Goal: Task Accomplishment & Management: Use online tool/utility

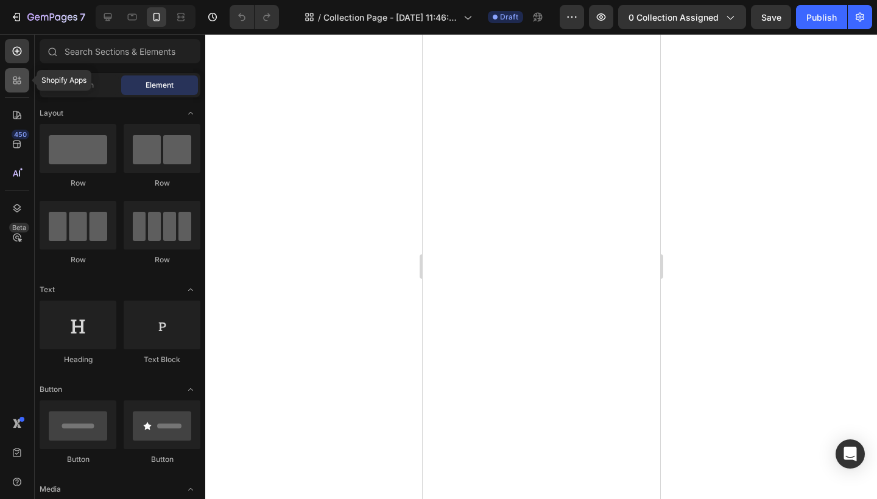
click at [20, 85] on icon at bounding box center [17, 80] width 12 height 12
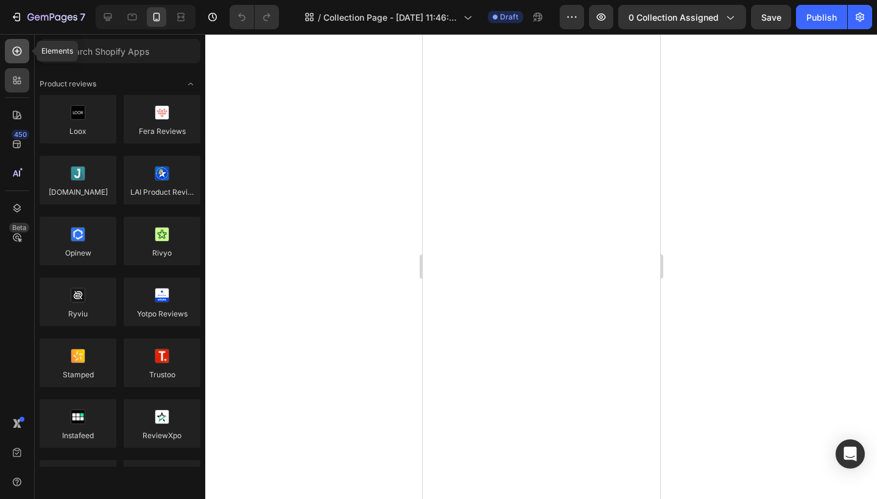
click at [21, 46] on icon at bounding box center [17, 51] width 12 height 12
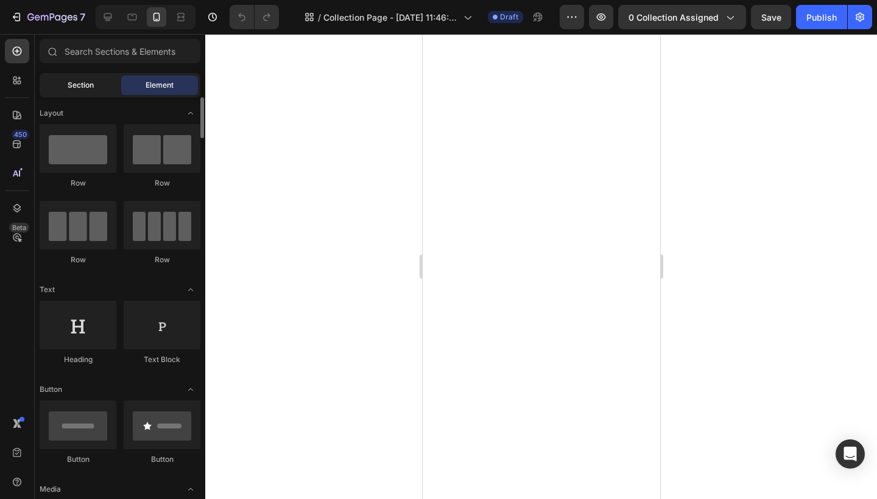
click at [94, 79] on div "Section" at bounding box center [80, 85] width 77 height 19
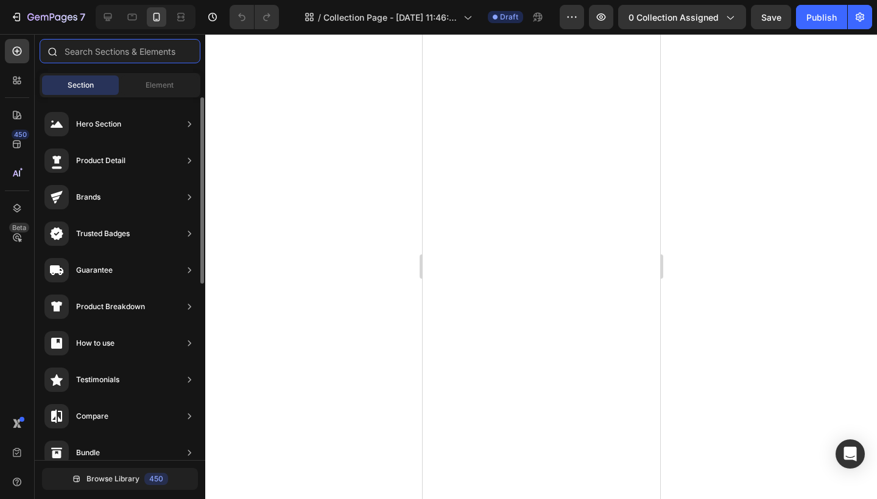
click at [149, 51] on input "text" at bounding box center [120, 51] width 161 height 24
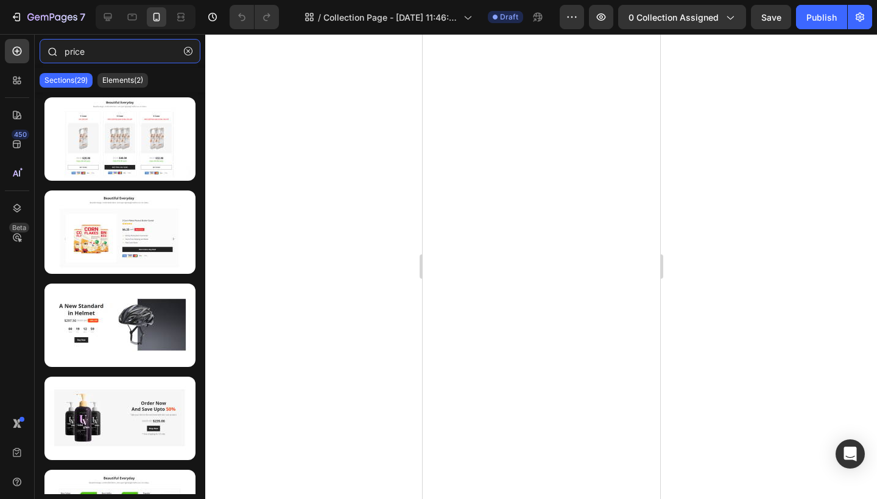
type input "price"
click at [127, 83] on p "Elements(2)" at bounding box center [122, 81] width 41 height 10
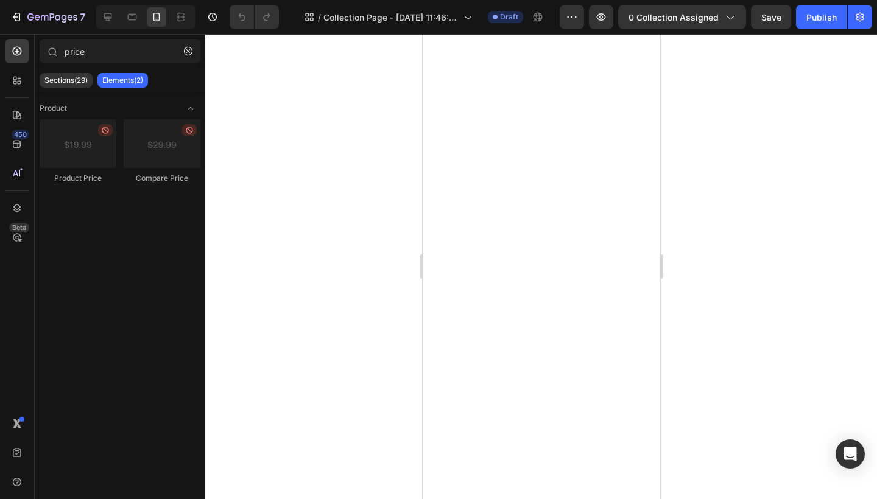
click at [289, 315] on div at bounding box center [541, 266] width 672 height 465
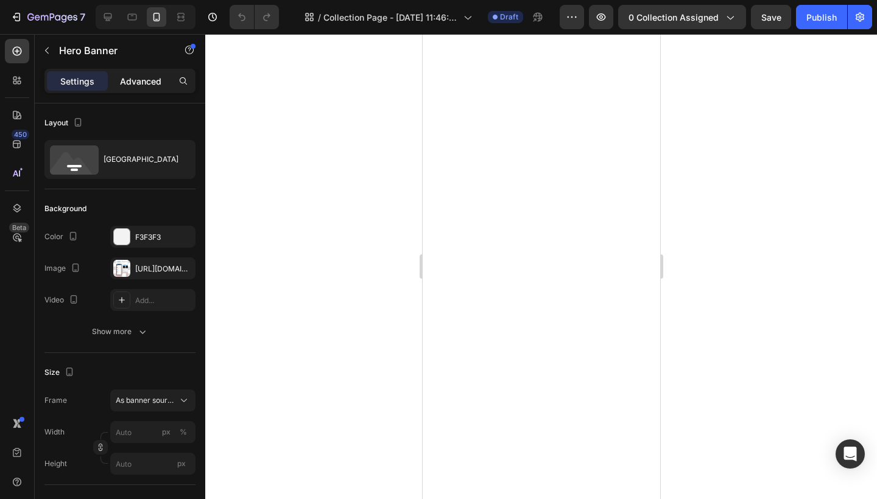
click at [146, 85] on p "Advanced" at bounding box center [140, 81] width 41 height 13
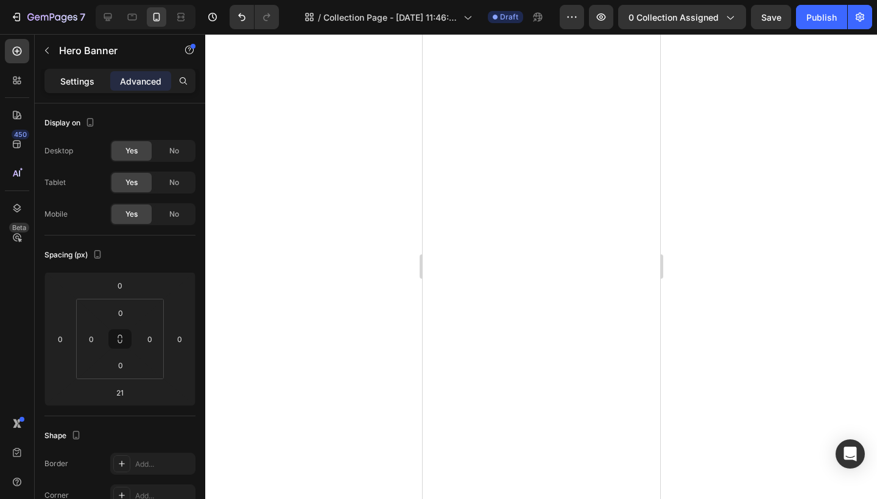
click at [85, 76] on p "Settings" at bounding box center [77, 81] width 34 height 13
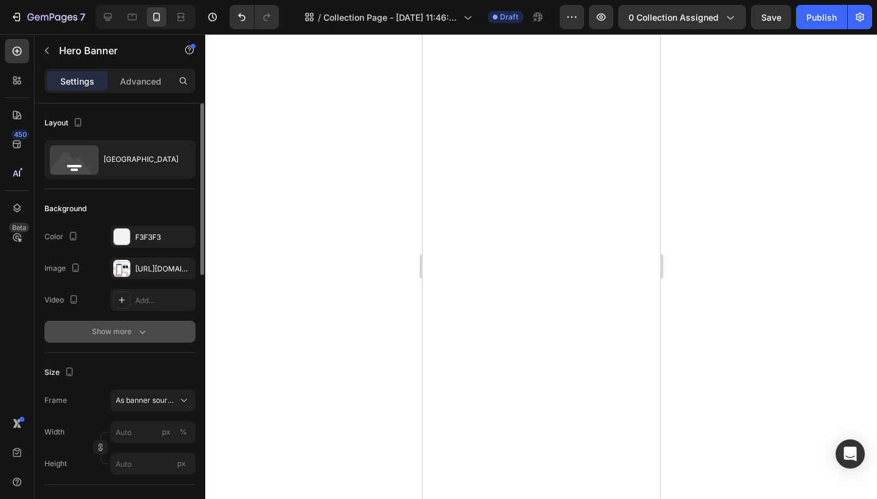
click at [131, 328] on div "Show more" at bounding box center [120, 332] width 57 height 12
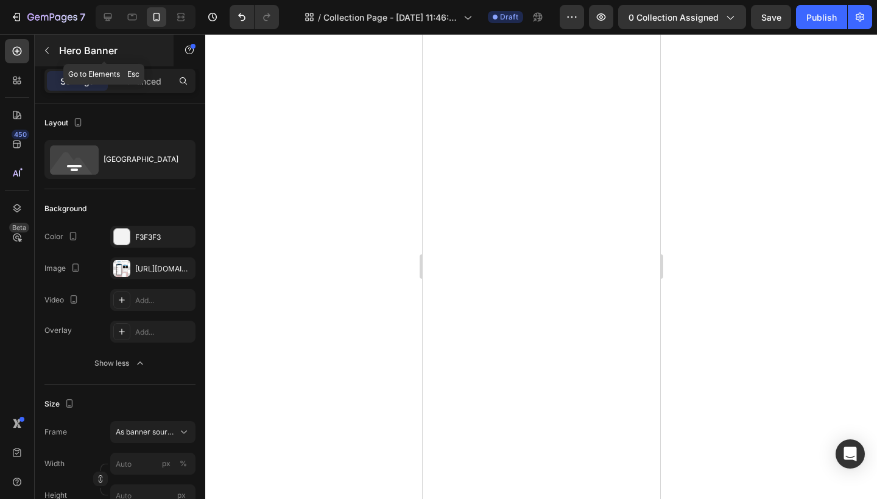
click at [50, 51] on icon "button" at bounding box center [47, 51] width 10 height 10
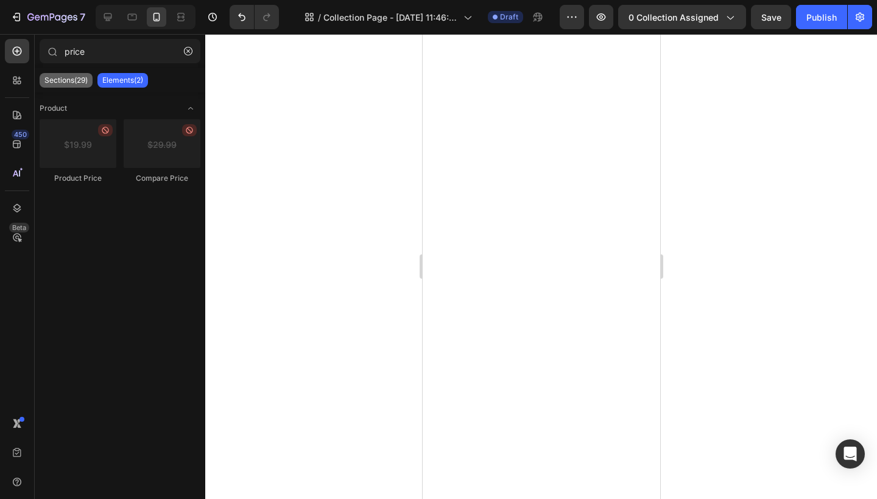
click at [65, 81] on p "Sections(29)" at bounding box center [65, 81] width 43 height 10
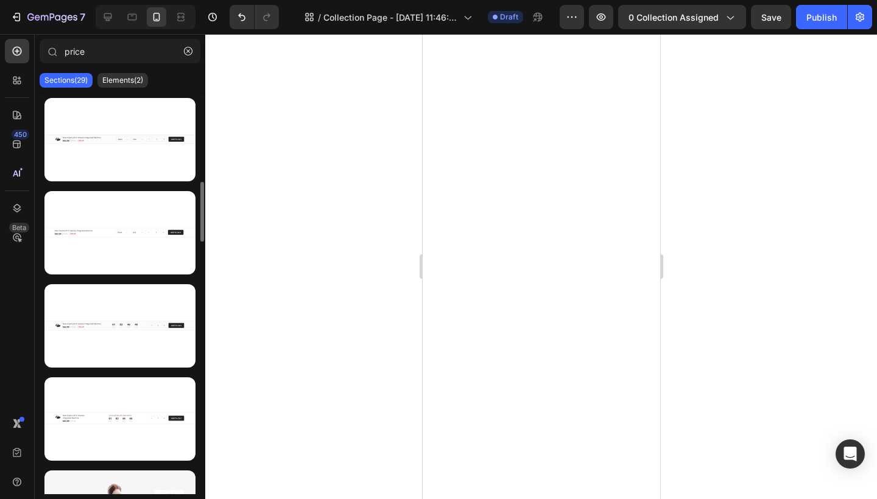
scroll to position [1278, 0]
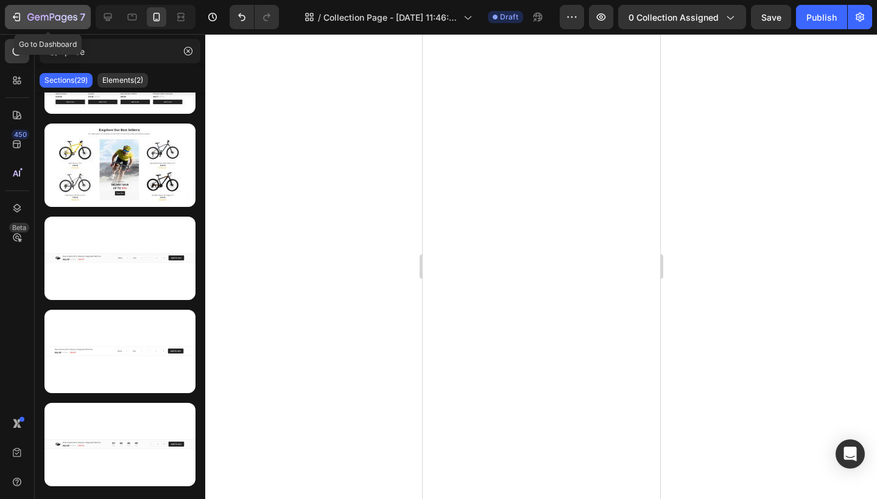
click at [68, 18] on icon "button" at bounding box center [70, 17] width 5 height 5
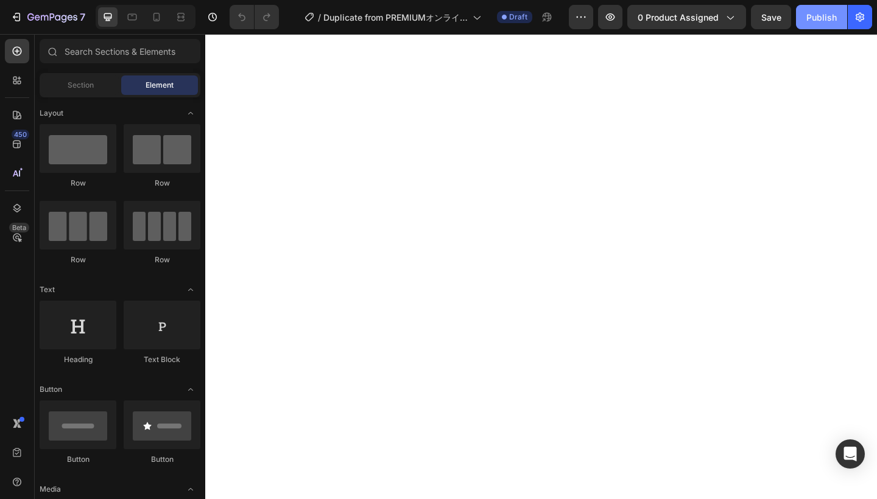
click at [824, 16] on div "Publish" at bounding box center [821, 17] width 30 height 13
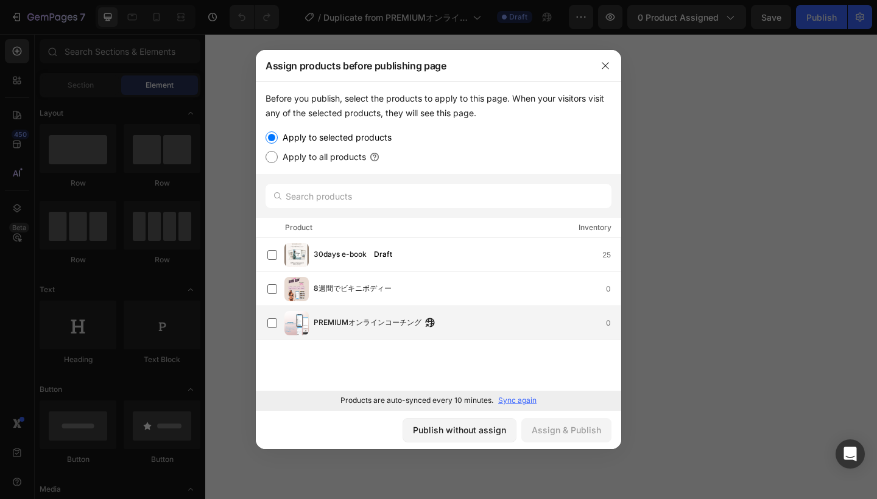
click at [356, 319] on span "PREMIUMオンラインコーチング" at bounding box center [368, 323] width 108 height 13
click at [568, 433] on div "Assign & Publish" at bounding box center [566, 430] width 69 height 13
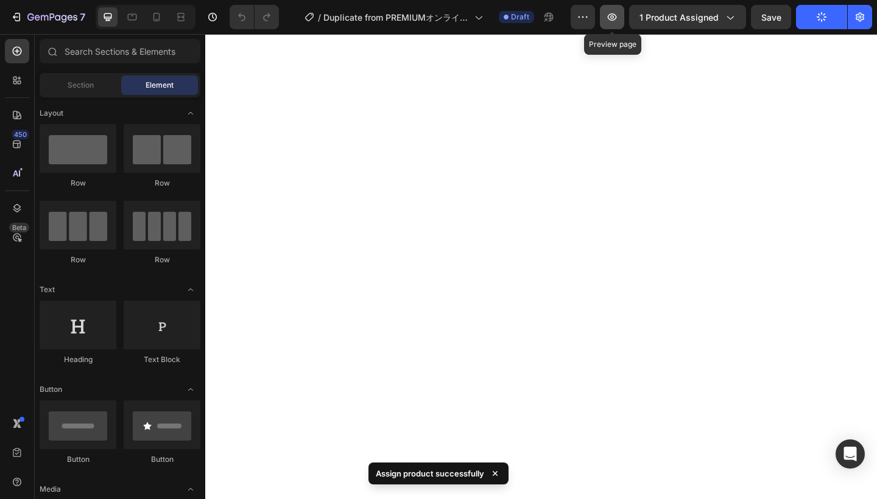
click at [611, 16] on icon "button" at bounding box center [612, 17] width 12 height 12
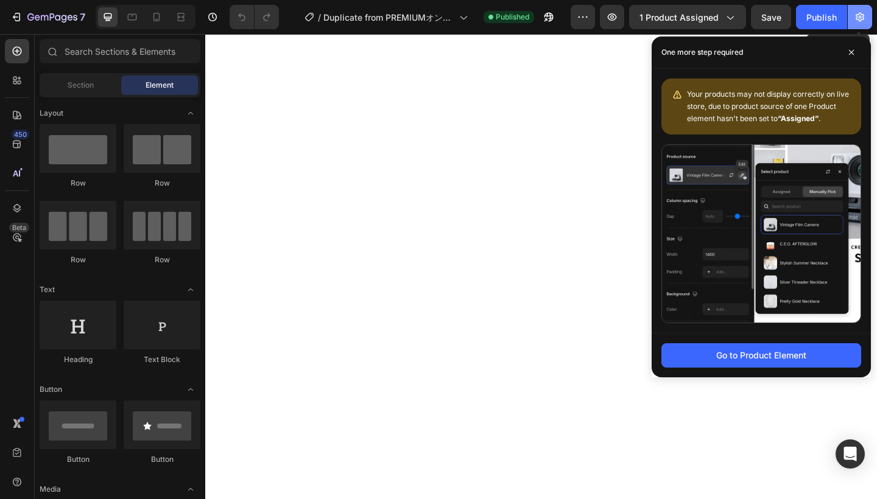
click at [860, 11] on button "button" at bounding box center [860, 17] width 24 height 24
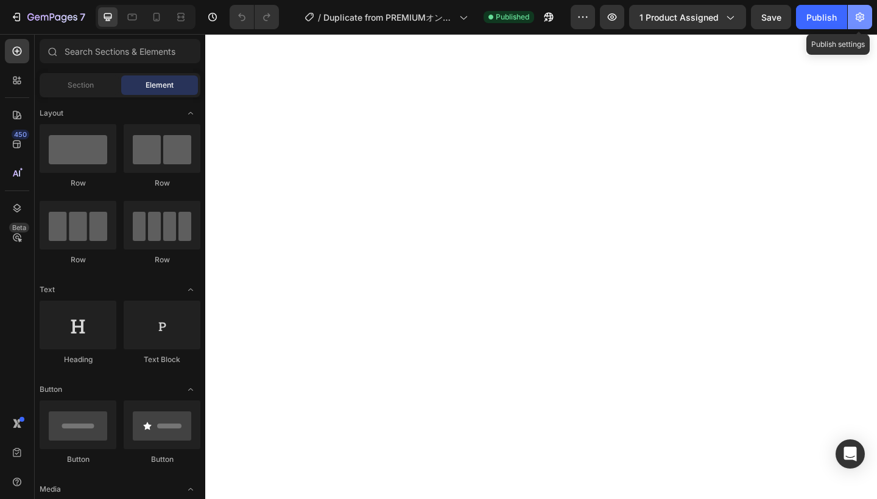
click at [858, 19] on icon "button" at bounding box center [860, 17] width 12 height 12
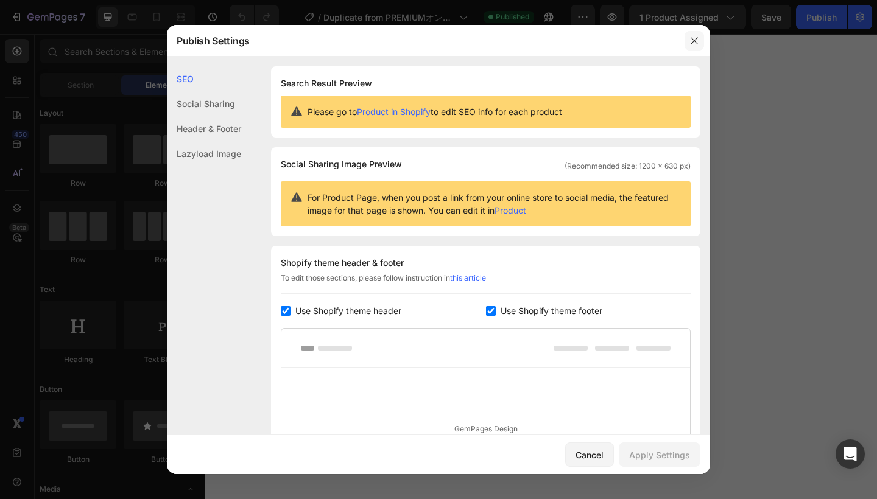
click at [695, 38] on icon "button" at bounding box center [694, 41] width 10 height 10
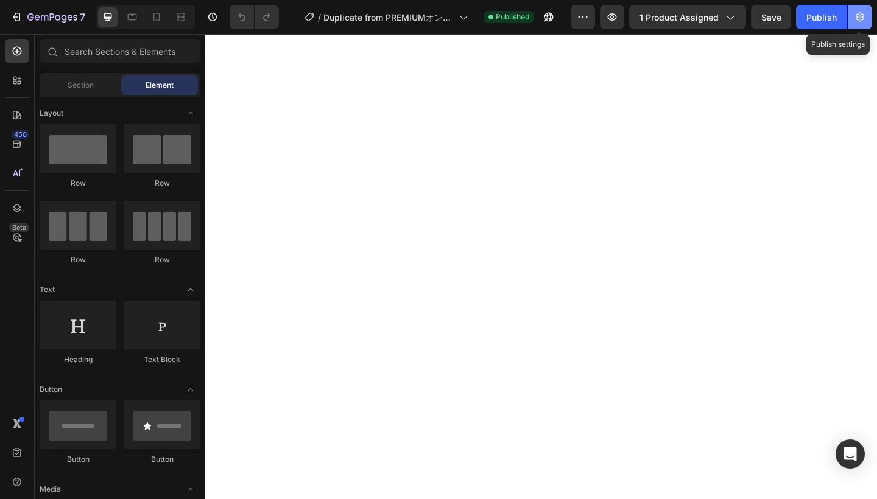
click at [866, 21] on icon "button" at bounding box center [860, 17] width 12 height 12
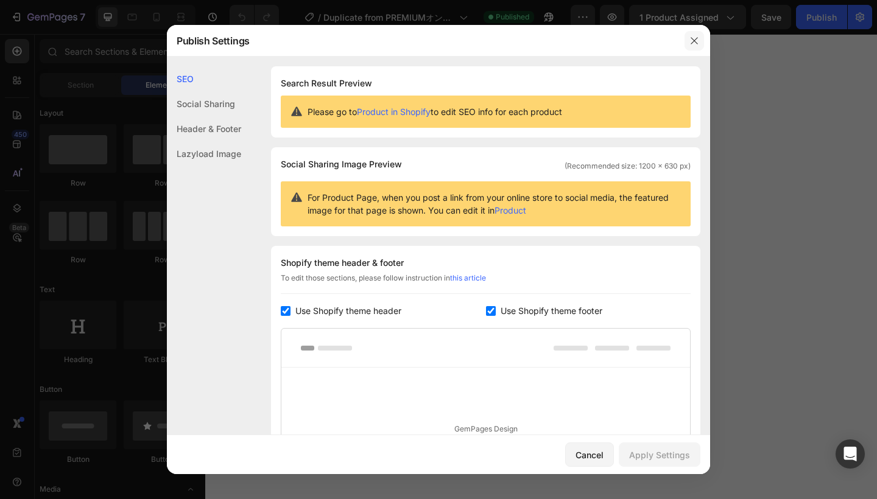
click at [689, 42] on button "button" at bounding box center [693, 40] width 19 height 19
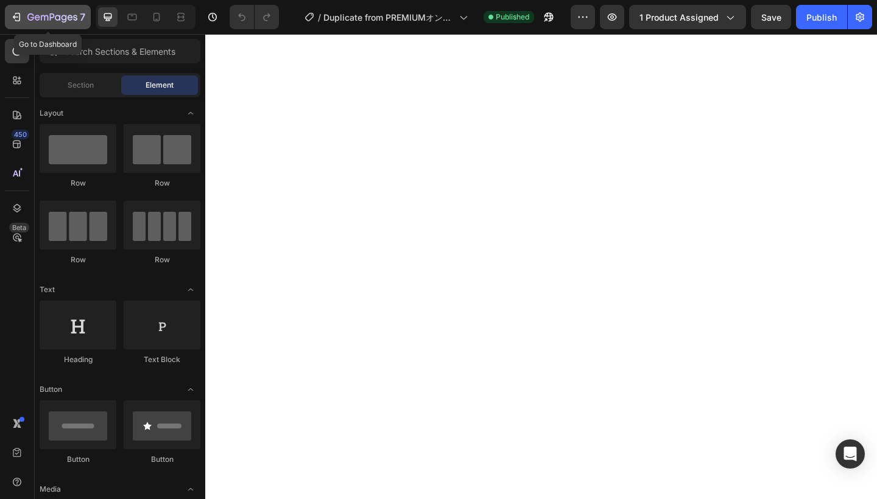
click at [55, 16] on icon "button" at bounding box center [57, 17] width 5 height 5
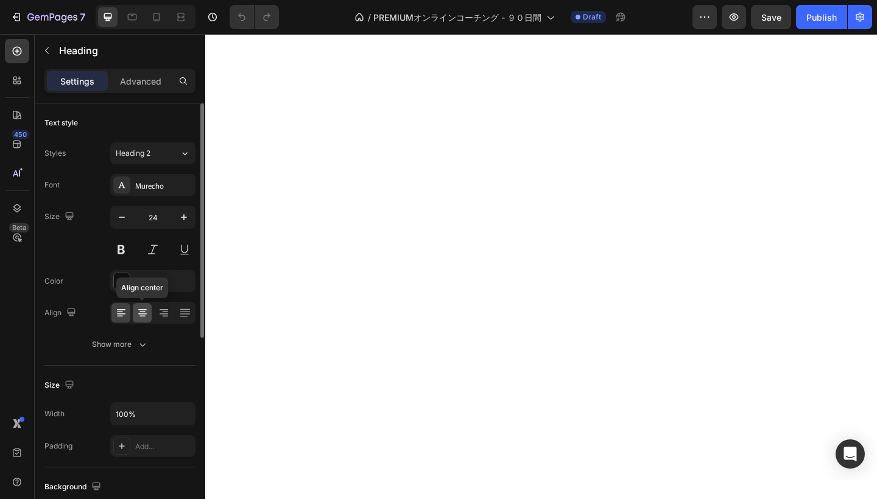
click at [137, 314] on icon at bounding box center [142, 313] width 12 height 12
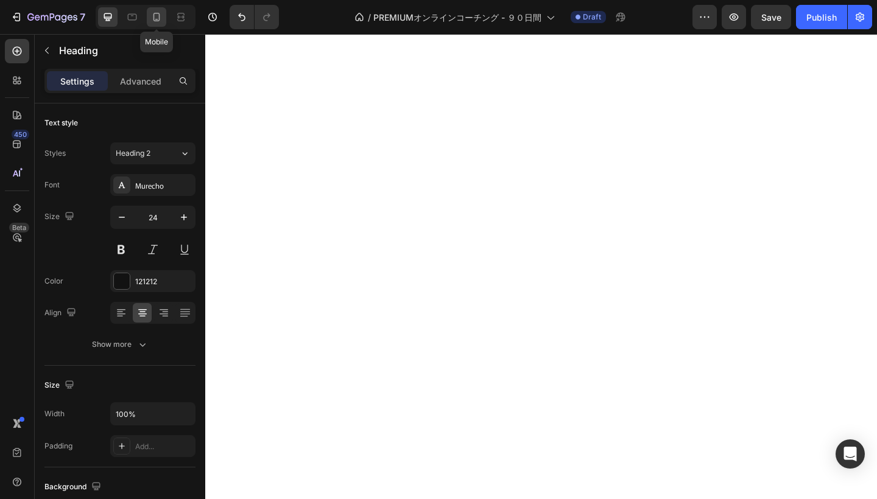
click at [157, 16] on icon at bounding box center [156, 17] width 12 height 12
type input "18"
click at [826, 20] on div "Publish" at bounding box center [821, 17] width 30 height 13
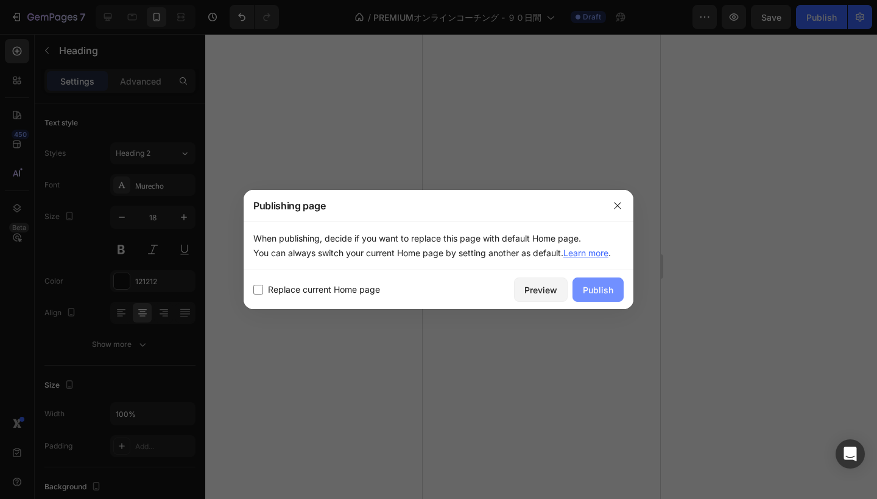
click at [597, 293] on div "Publish" at bounding box center [598, 290] width 30 height 13
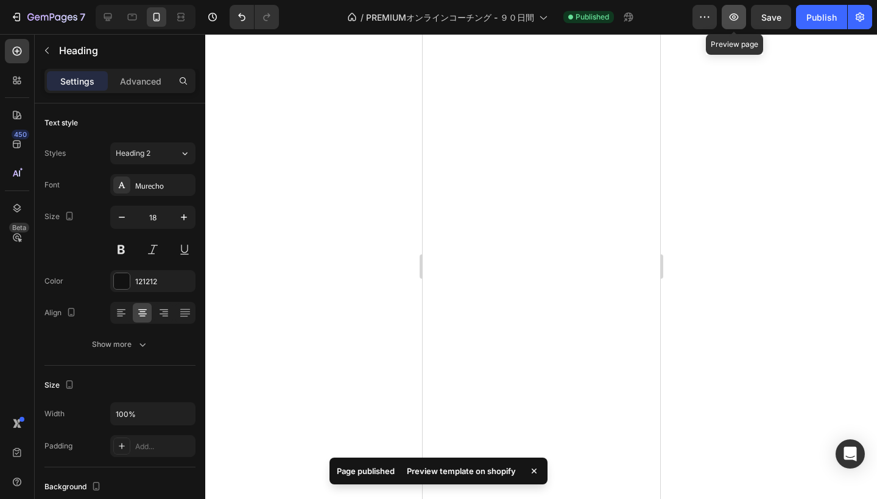
click at [735, 19] on icon "button" at bounding box center [734, 17] width 12 height 12
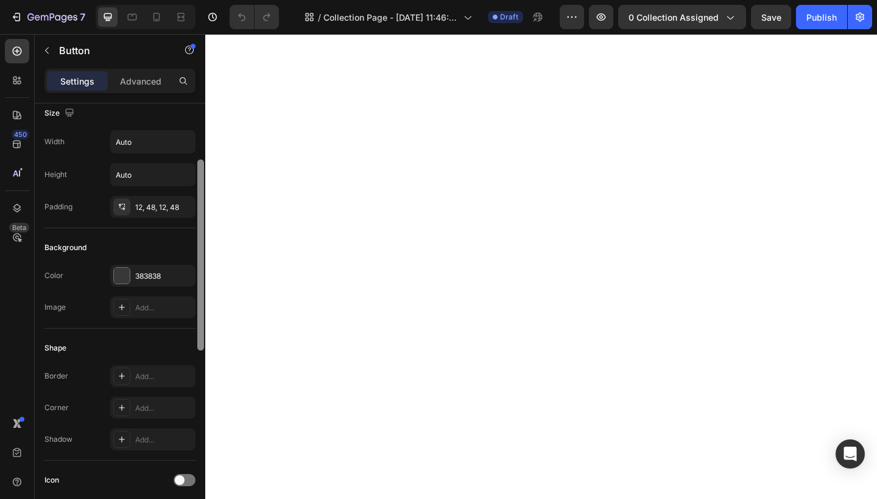
scroll to position [538, 0]
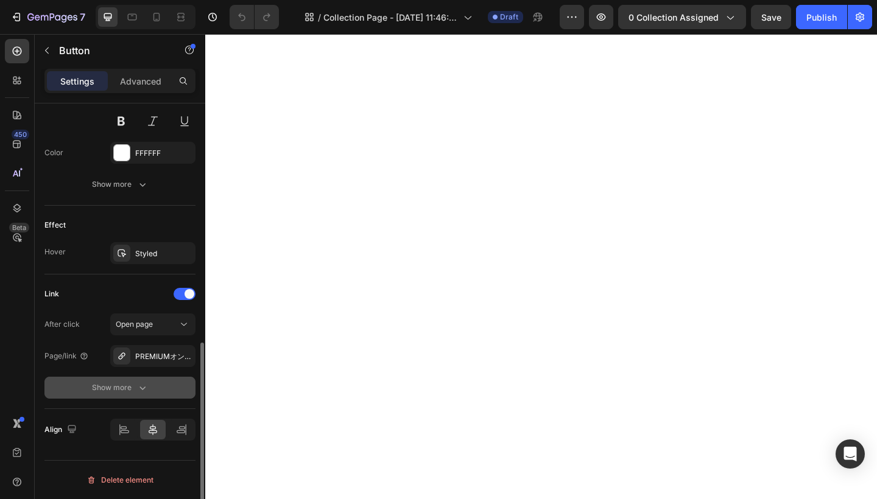
click at [133, 389] on div "Show more" at bounding box center [120, 388] width 57 height 12
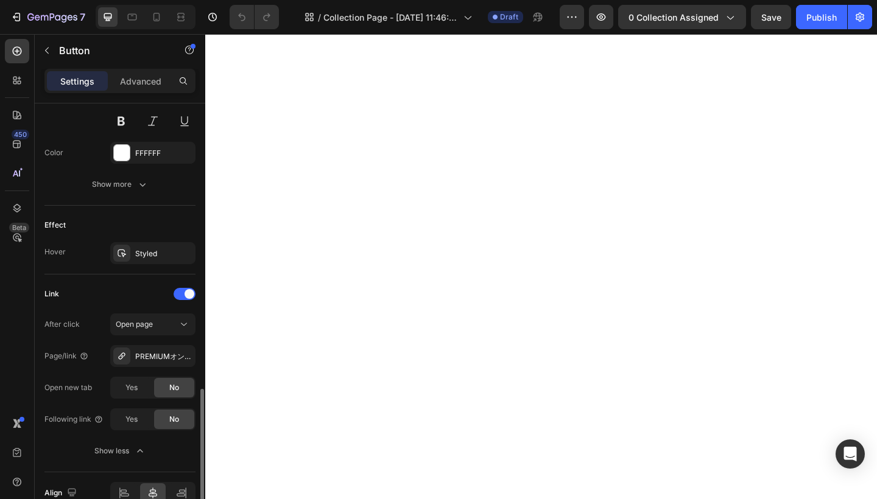
scroll to position [601, 0]
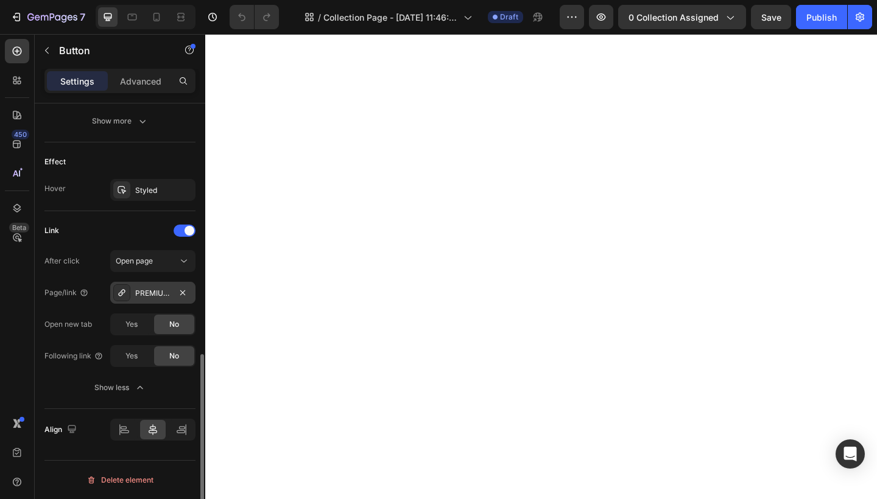
click at [122, 294] on icon at bounding box center [122, 293] width 10 height 10
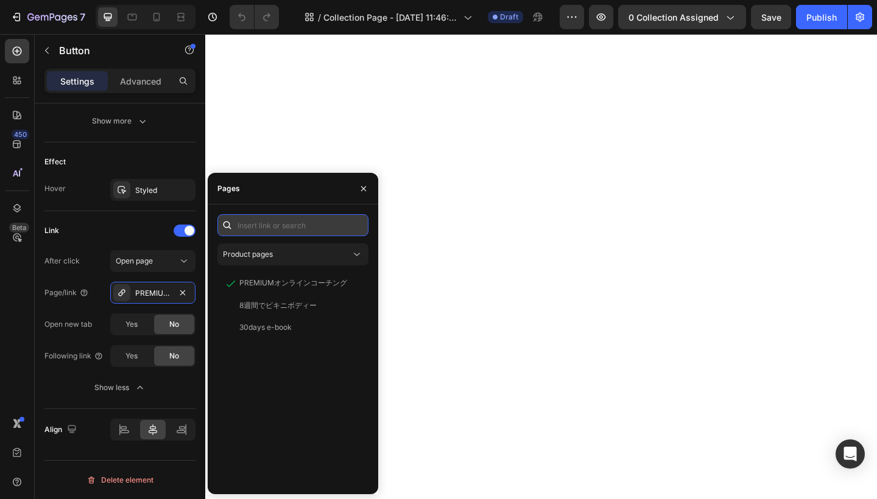
click at [337, 230] on input "text" at bounding box center [292, 225] width 151 height 22
paste input "https://lionliftspro.com/a/gempages?version=v7&shop_id=578429566855414665&theme…"
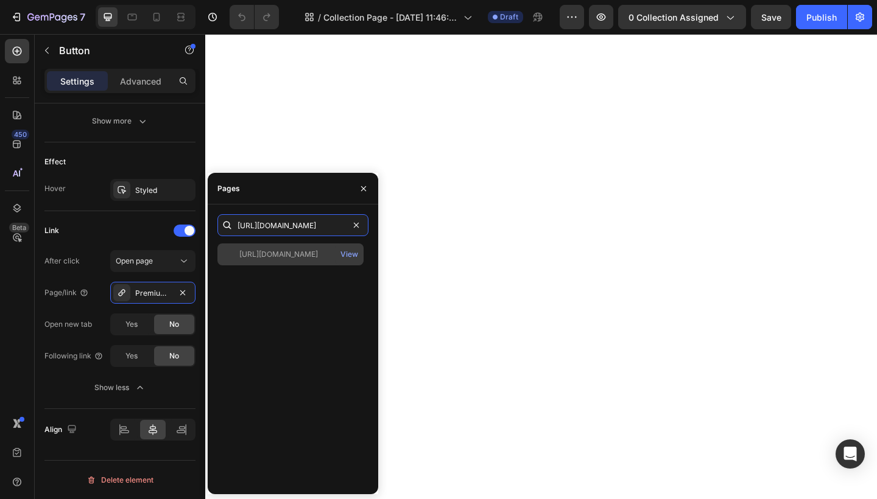
type input "https://lionliftspro.com/a/gempages?version=v7&shop_id=578429566855414665&theme…"
click at [301, 250] on div "https://lionliftspro.com/a/gempages?version=v7&shop_id=578429566855414665&theme…" at bounding box center [278, 254] width 79 height 11
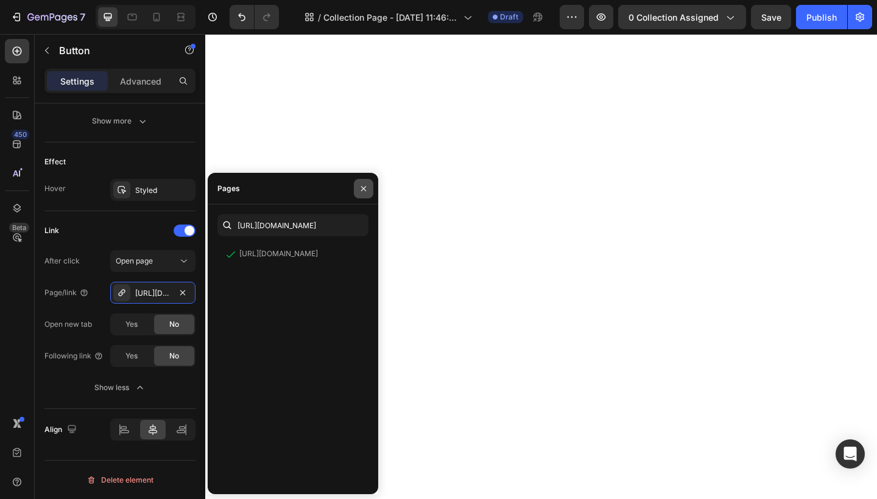
click at [366, 188] on icon "button" at bounding box center [364, 189] width 10 height 10
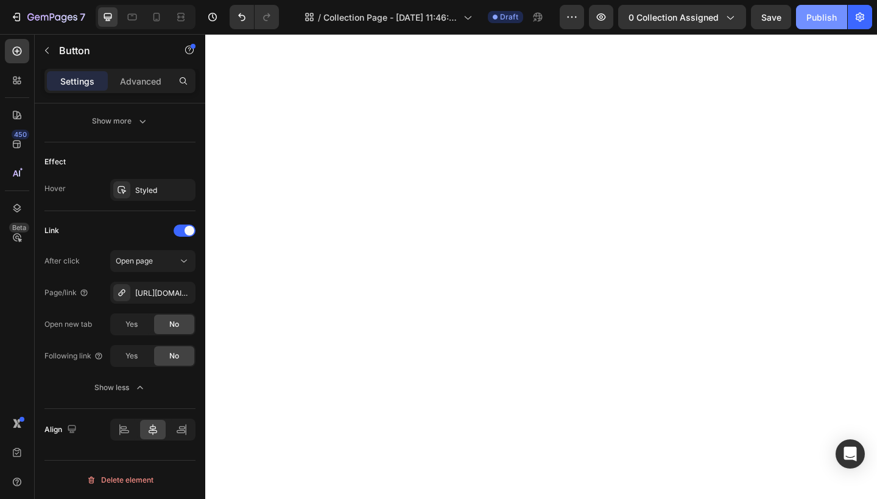
click at [825, 11] on div "Publish" at bounding box center [821, 17] width 30 height 13
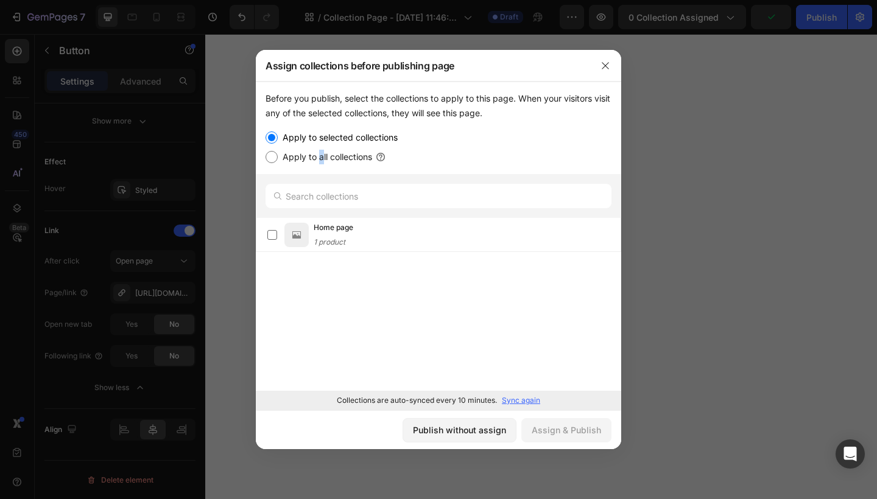
click at [321, 155] on label "Apply to all collections" at bounding box center [325, 157] width 94 height 15
click at [278, 155] on input "Apply to all collections" at bounding box center [271, 157] width 12 height 12
radio input "true"
click at [330, 135] on label "Apply to selected collections" at bounding box center [338, 137] width 120 height 15
click at [278, 135] on input "Apply to selected collections" at bounding box center [271, 138] width 12 height 12
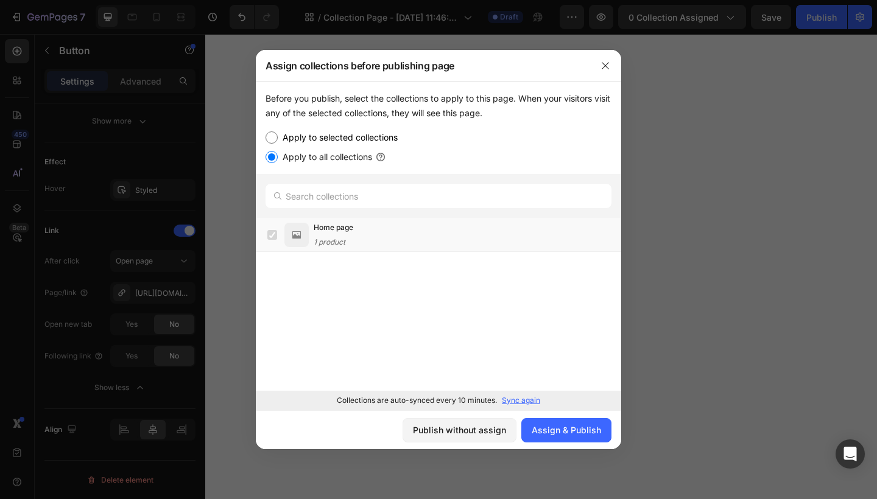
radio input "true"
click at [601, 65] on icon "button" at bounding box center [605, 66] width 10 height 10
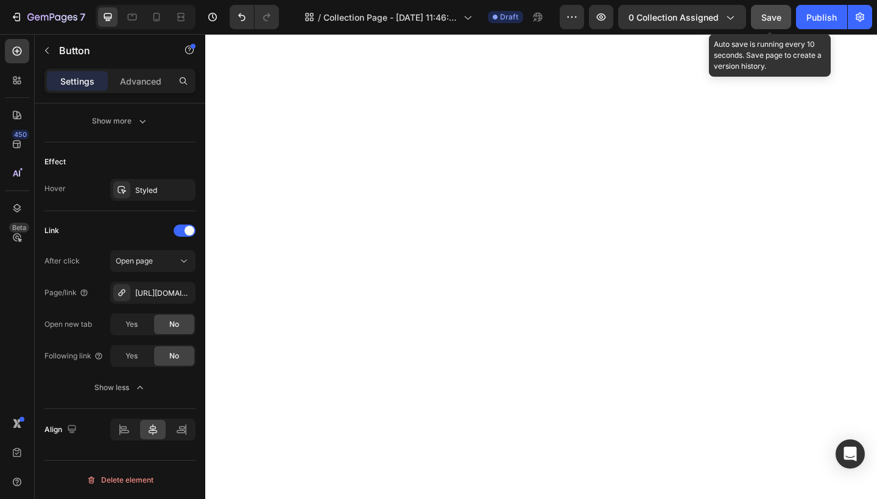
click at [776, 17] on span "Save" at bounding box center [771, 17] width 20 height 10
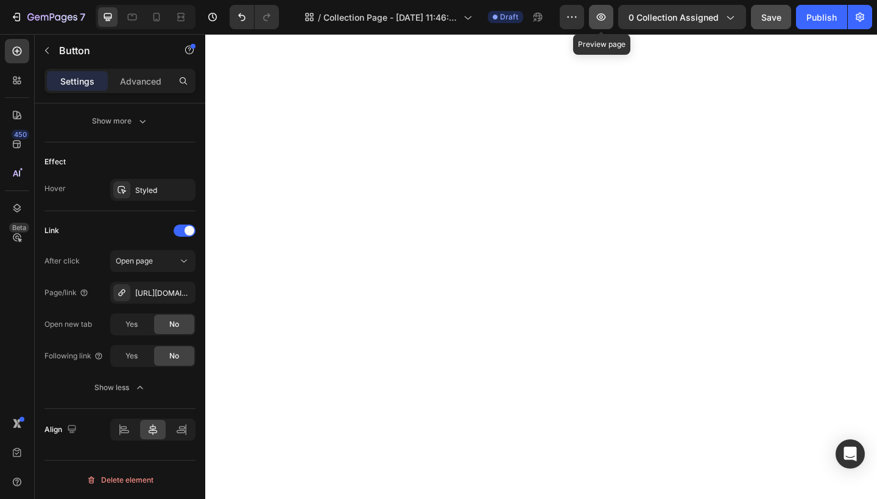
click at [609, 18] on button "button" at bounding box center [601, 17] width 24 height 24
click at [606, 19] on icon "button" at bounding box center [601, 17] width 12 height 12
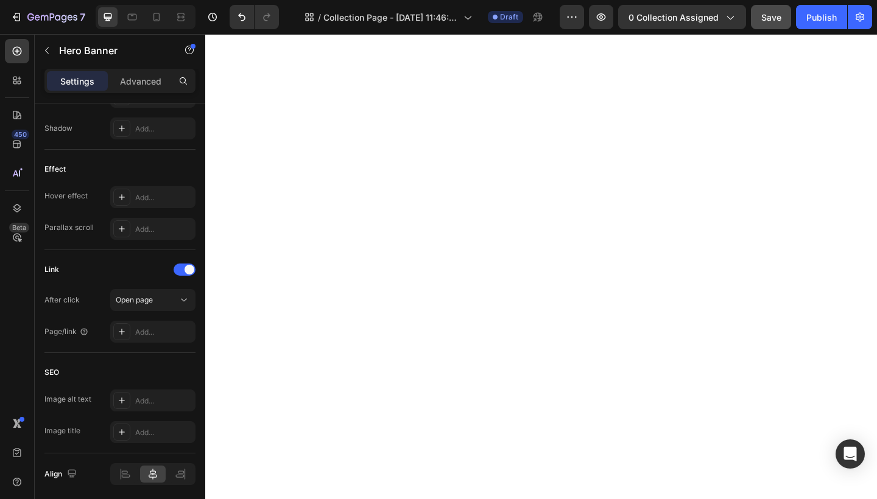
scroll to position [0, 0]
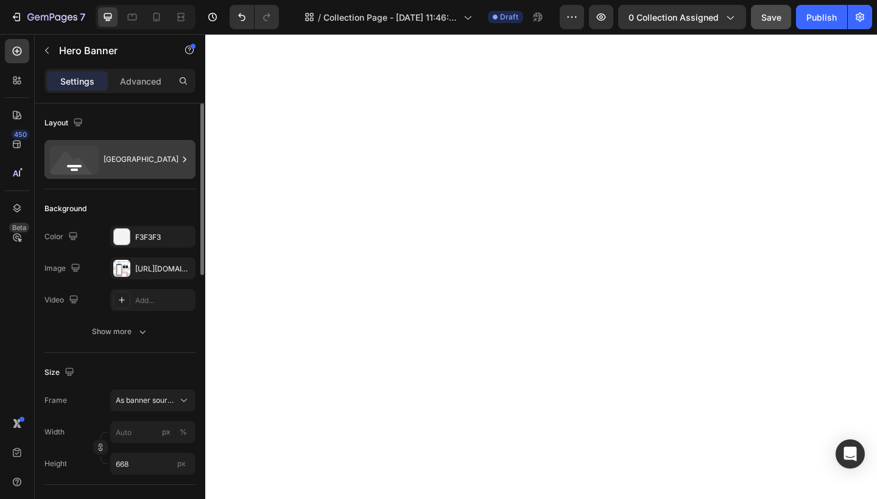
click at [136, 163] on div "Bottom center" at bounding box center [141, 160] width 74 height 28
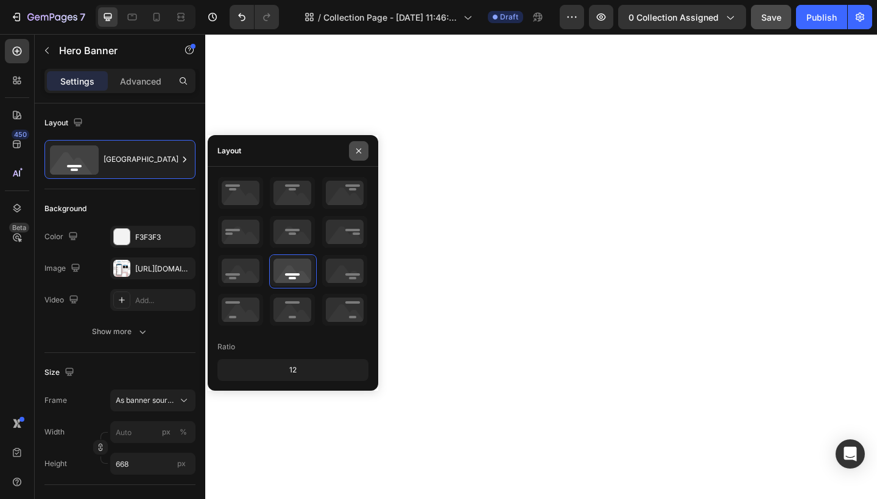
click at [360, 150] on icon "button" at bounding box center [359, 151] width 10 height 10
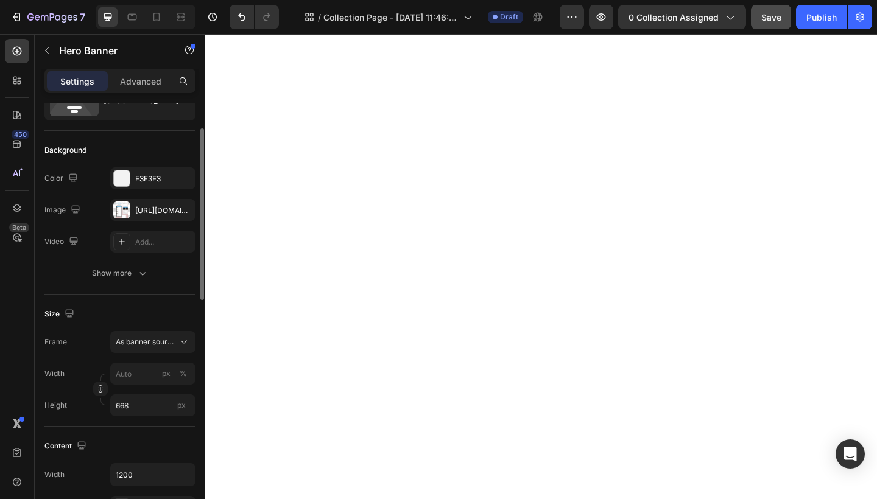
scroll to position [60, 0]
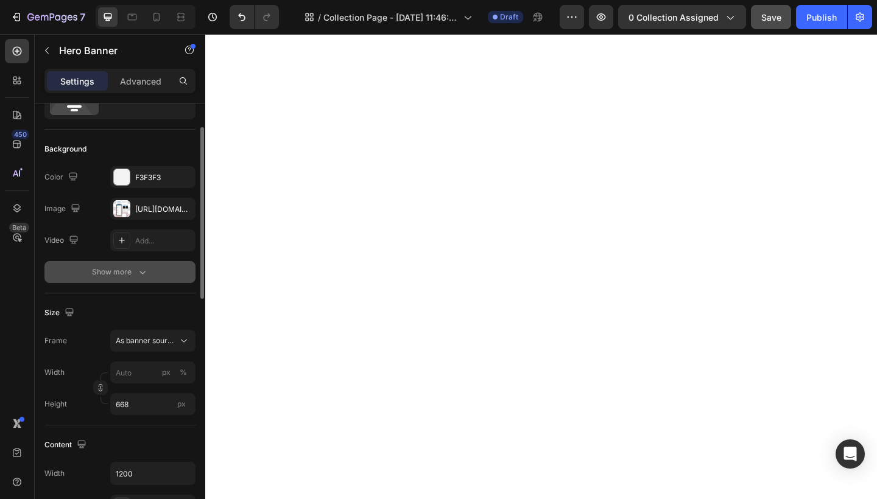
click at [124, 270] on div "Show more" at bounding box center [120, 272] width 57 height 12
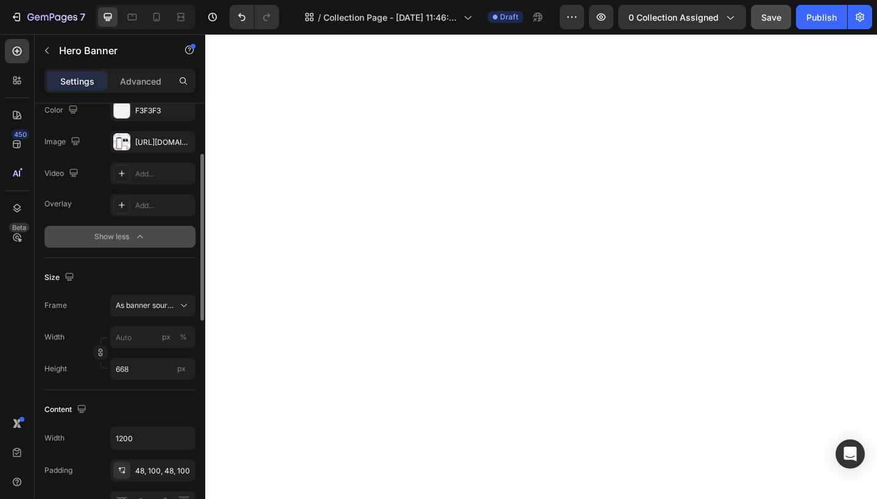
scroll to position [128, 0]
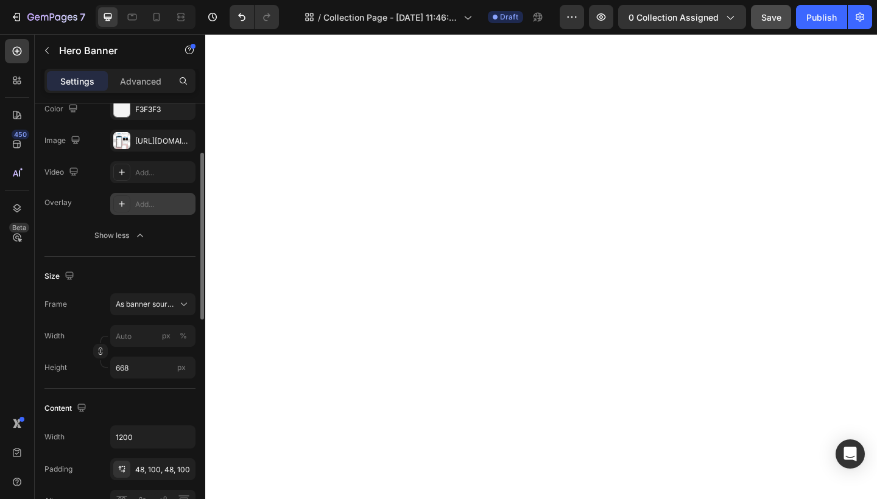
click at [133, 203] on div "Add..." at bounding box center [152, 204] width 85 height 22
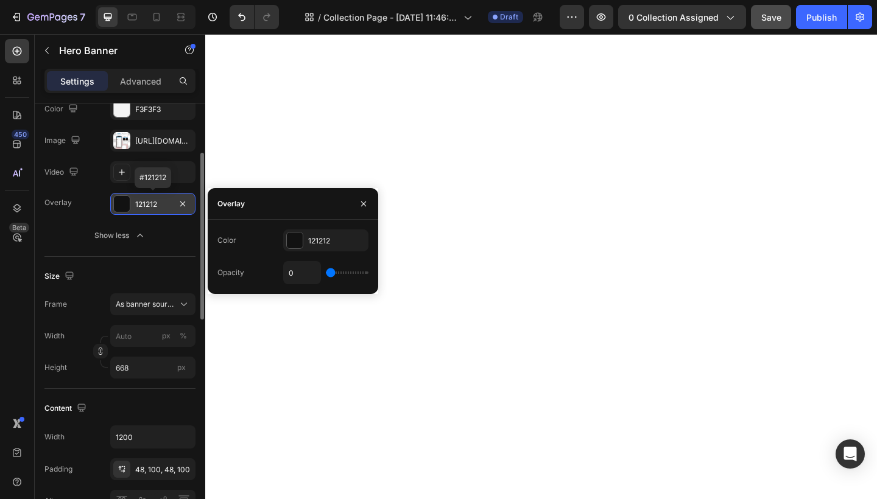
click at [126, 207] on div at bounding box center [122, 204] width 16 height 16
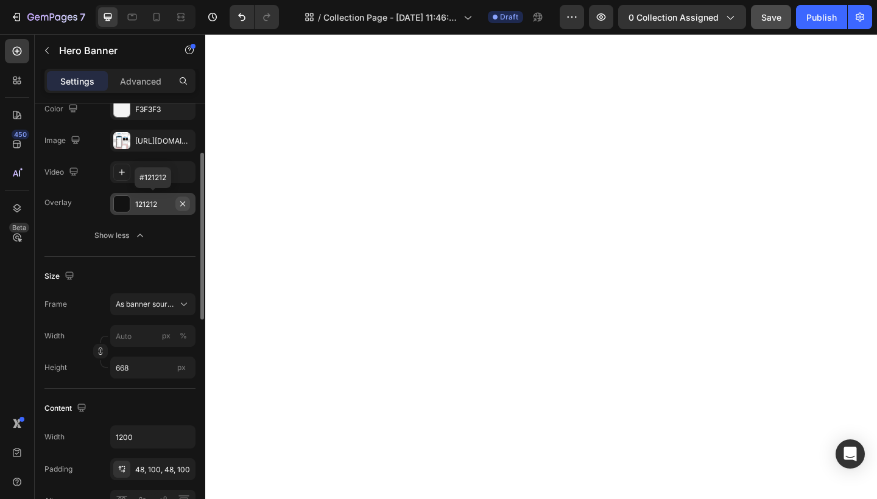
click at [184, 202] on icon "button" at bounding box center [182, 203] width 5 height 5
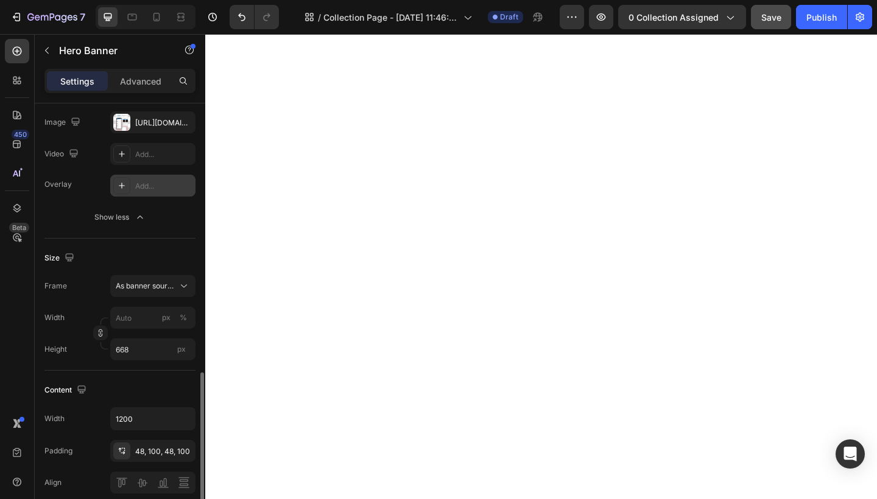
scroll to position [0, 0]
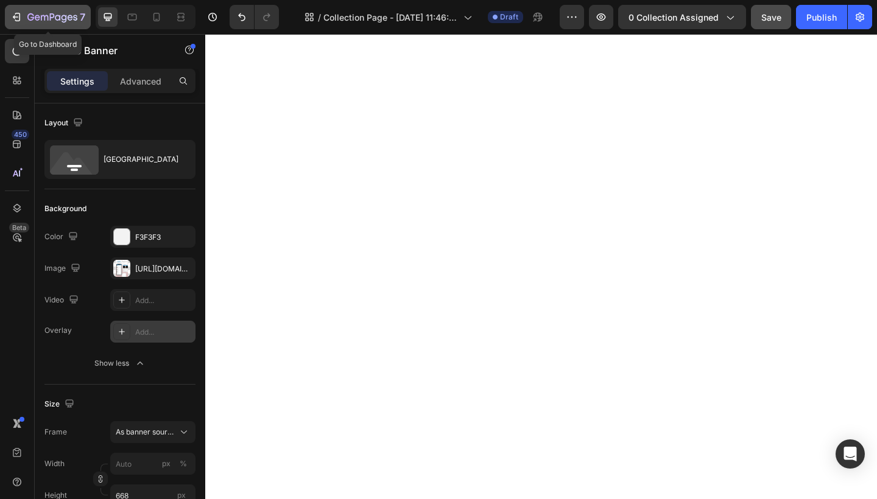
click at [44, 20] on icon "button" at bounding box center [52, 18] width 50 height 10
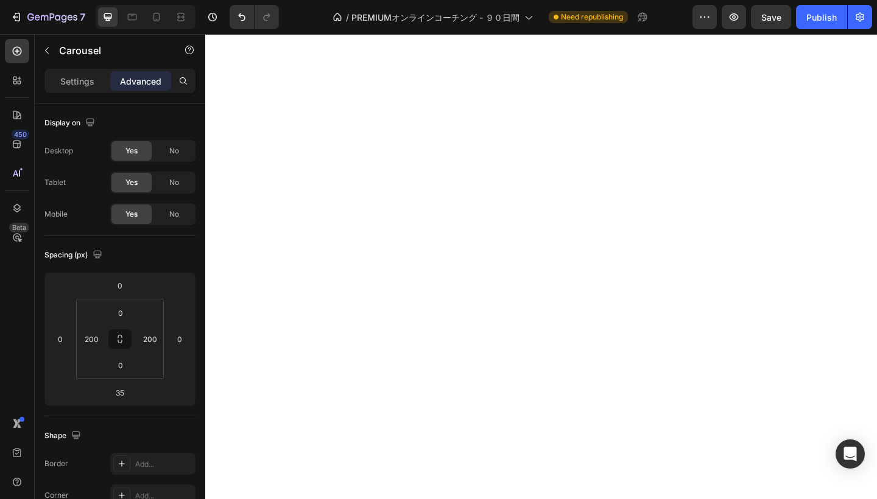
type input "21"
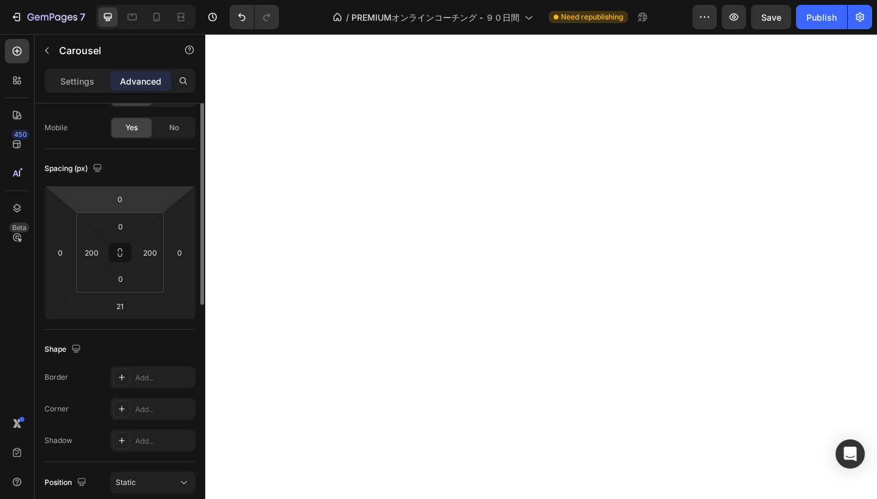
scroll to position [104, 0]
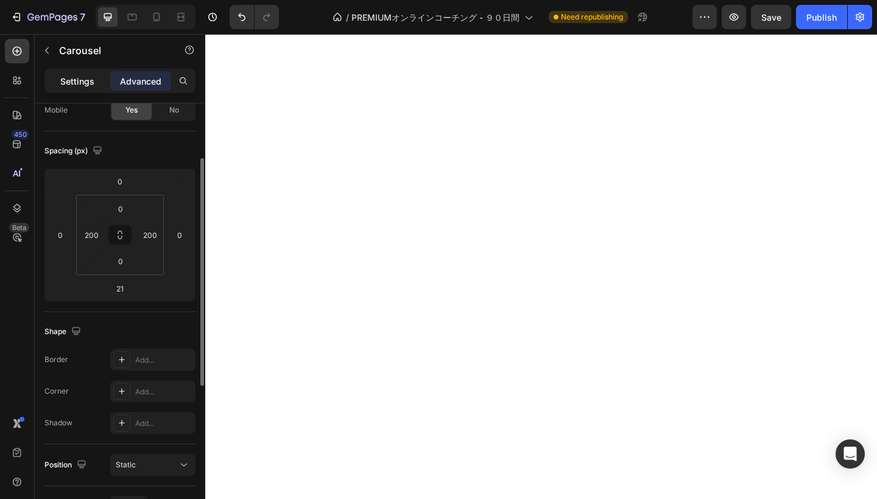
click at [85, 77] on p "Settings" at bounding box center [77, 81] width 34 height 13
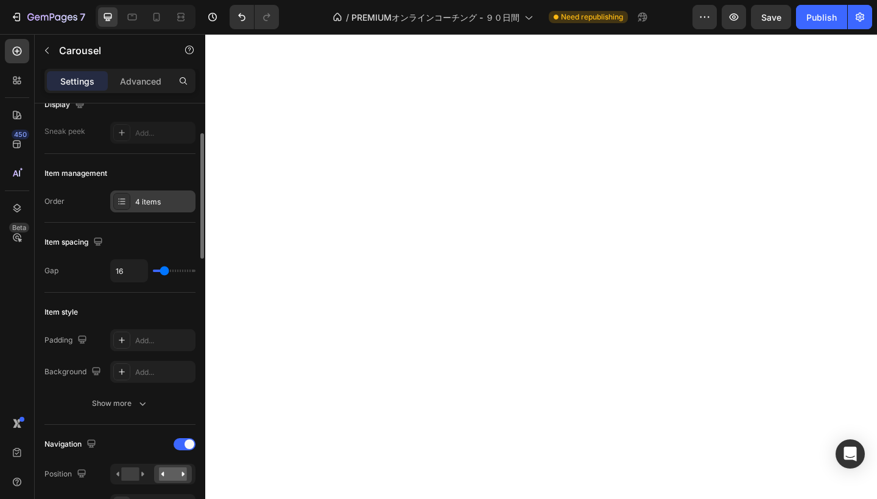
click at [125, 205] on icon at bounding box center [122, 202] width 10 height 10
click at [176, 203] on div "4 items" at bounding box center [163, 202] width 57 height 11
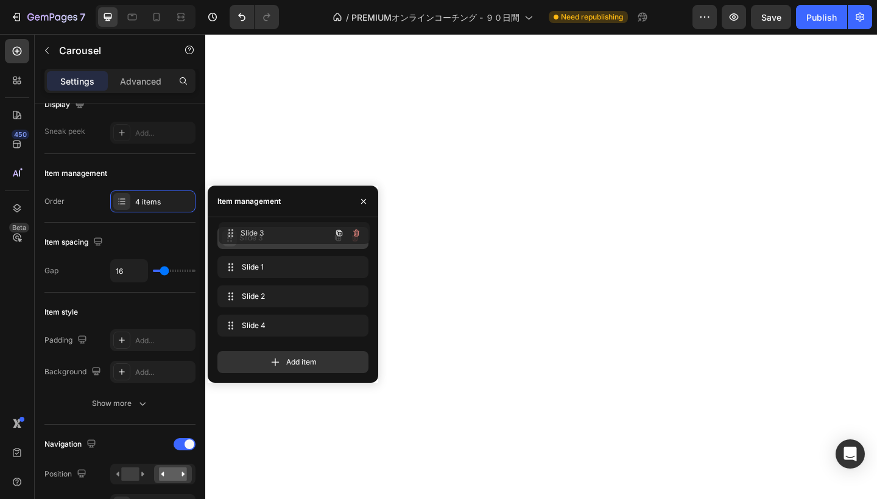
drag, startPoint x: 227, startPoint y: 297, endPoint x: 228, endPoint y: 234, distance: 62.7
drag, startPoint x: 226, startPoint y: 298, endPoint x: 227, endPoint y: 262, distance: 35.9
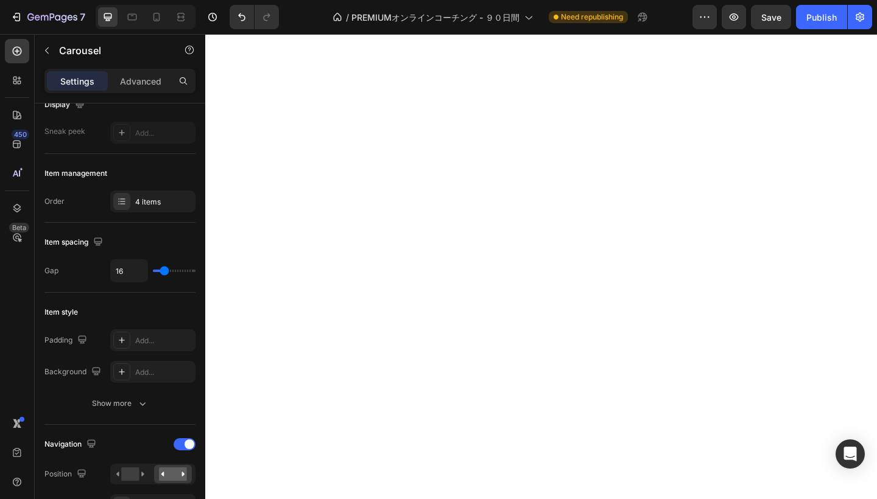
scroll to position [0, 0]
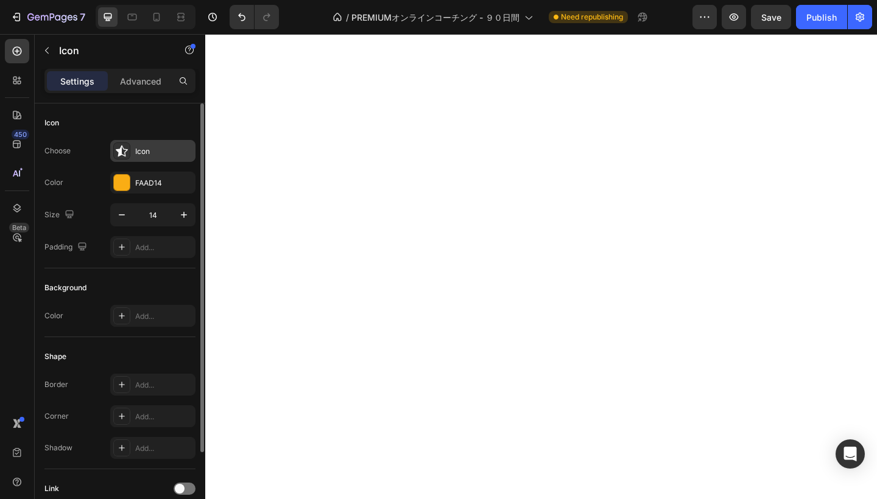
click at [124, 153] on icon at bounding box center [122, 151] width 12 height 12
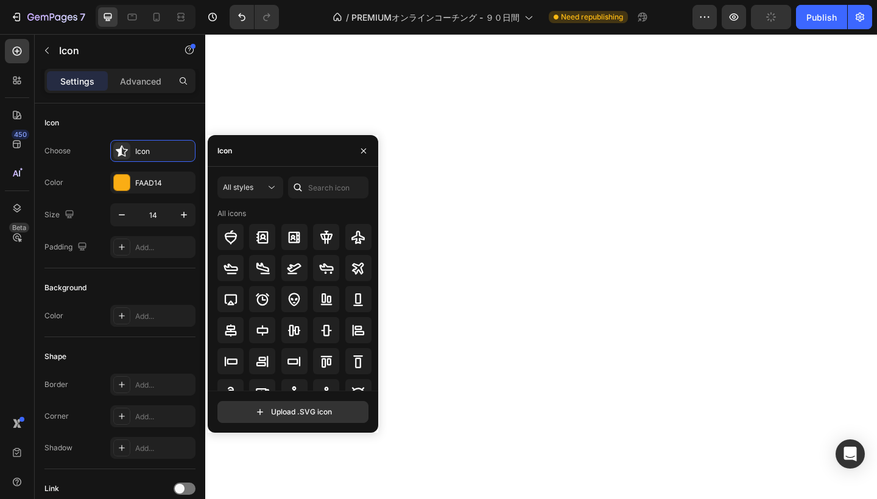
click at [255, 152] on div "Icon" at bounding box center [293, 151] width 171 height 32
click at [332, 189] on input "text" at bounding box center [328, 188] width 80 height 22
type input "star"
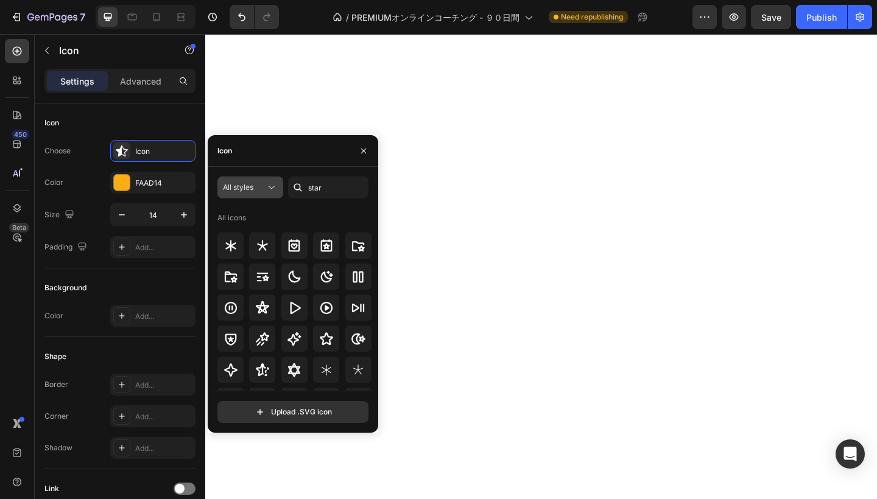
click at [267, 188] on icon at bounding box center [271, 187] width 12 height 12
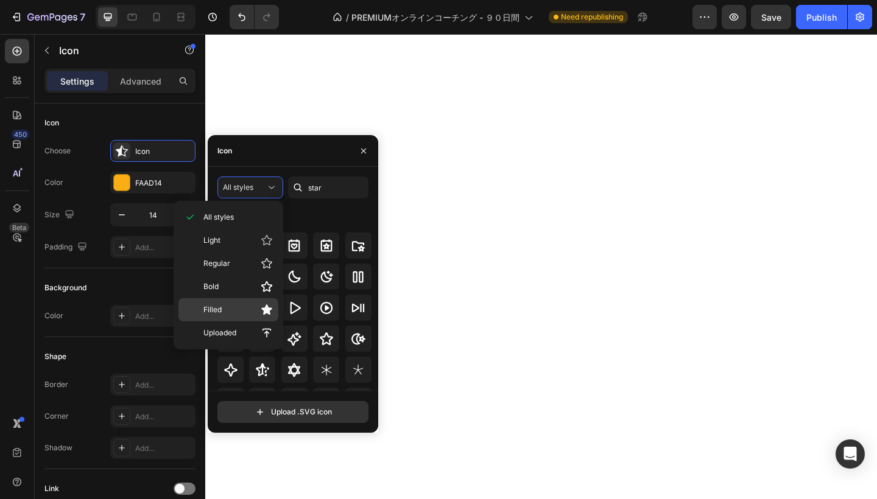
click at [245, 307] on p "Filled" at bounding box center [237, 310] width 69 height 12
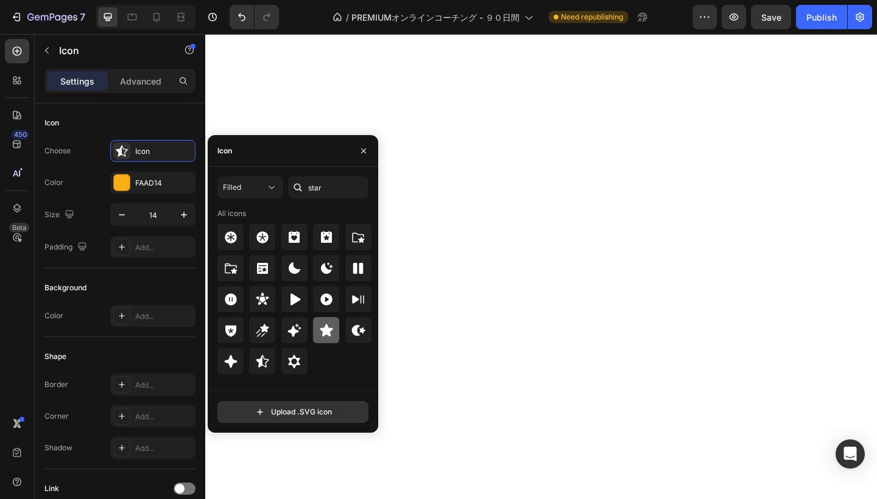
click at [332, 328] on icon at bounding box center [326, 330] width 15 height 15
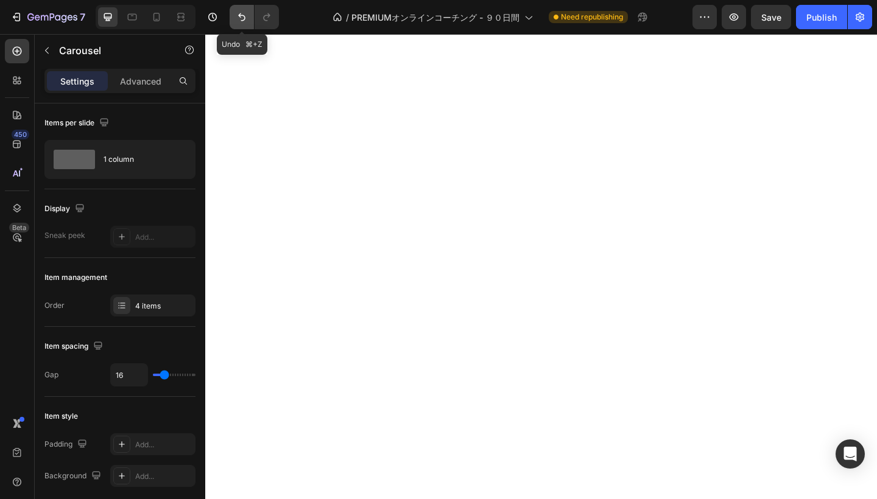
click at [245, 20] on icon "Undo/Redo" at bounding box center [242, 17] width 12 height 12
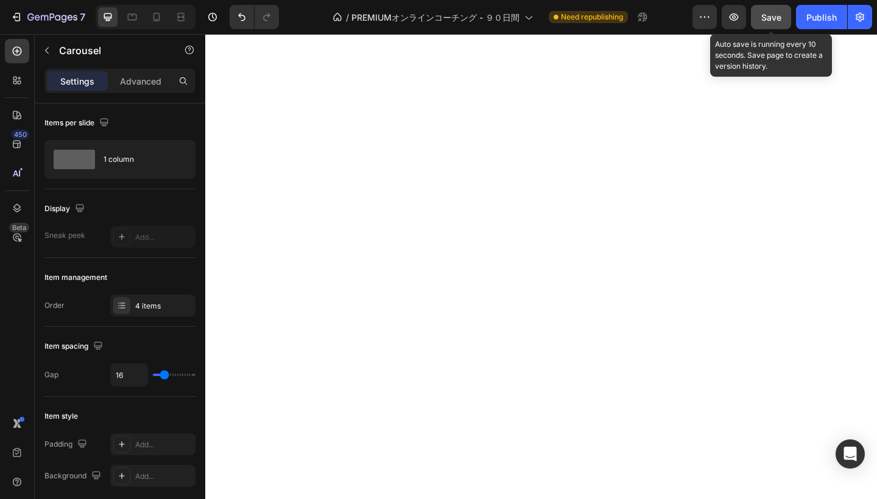
click at [773, 20] on span "Save" at bounding box center [771, 17] width 20 height 10
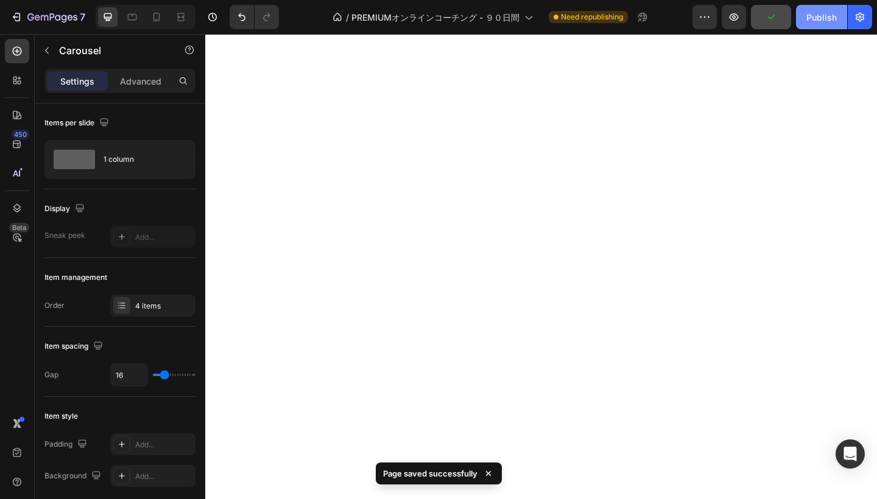
click at [818, 23] on div "Publish" at bounding box center [821, 17] width 30 height 13
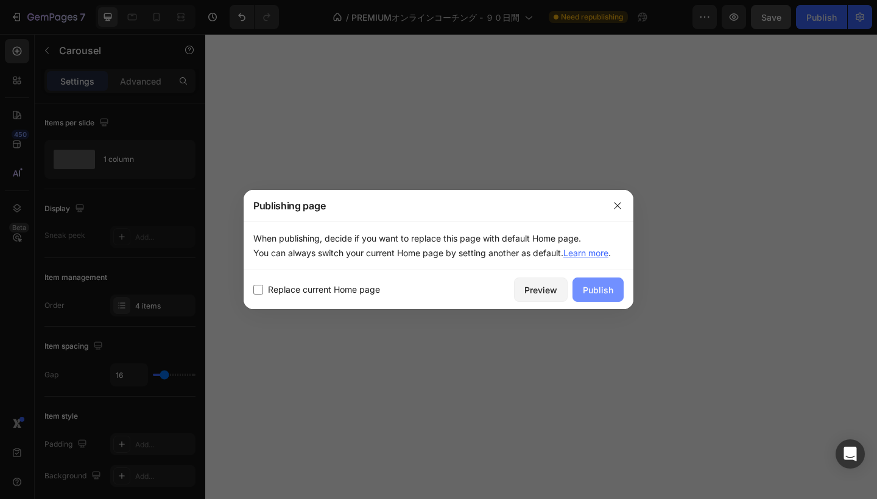
click at [591, 288] on div "Publish" at bounding box center [598, 290] width 30 height 13
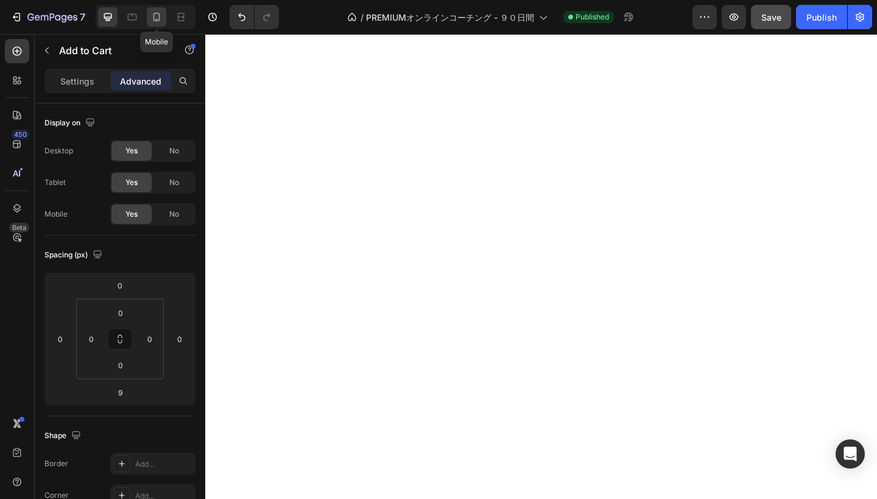
click at [161, 18] on icon at bounding box center [156, 17] width 12 height 12
type input "10"
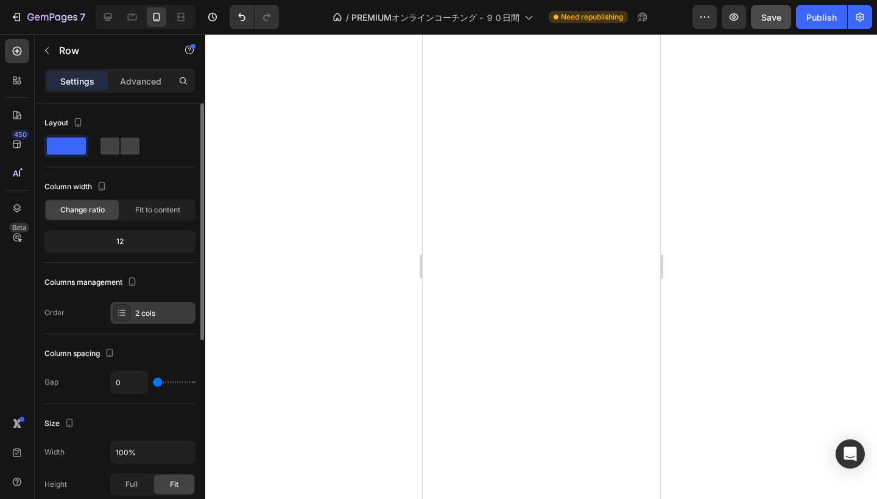
click at [153, 321] on div "2 cols" at bounding box center [152, 313] width 85 height 22
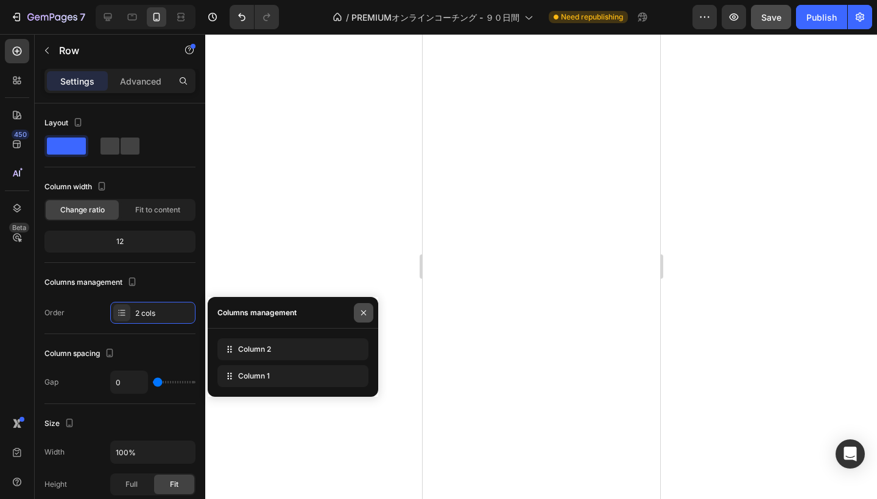
click at [362, 315] on icon "button" at bounding box center [364, 313] width 10 height 10
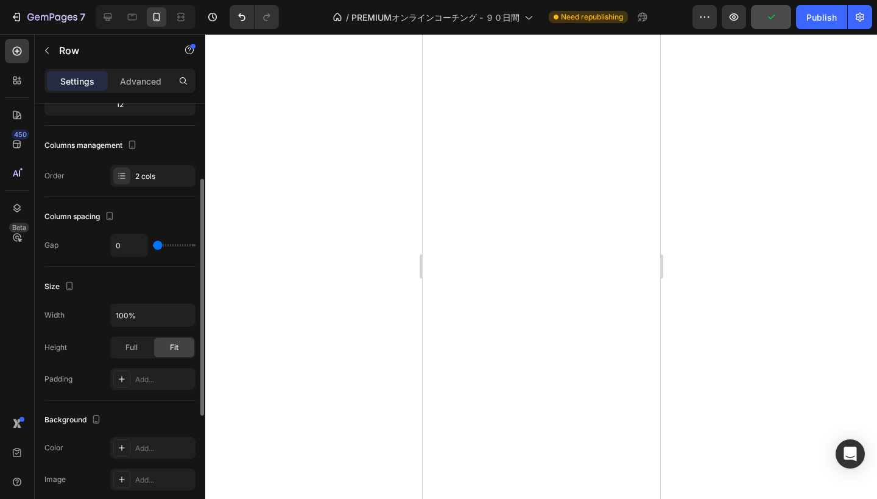
scroll to position [178, 0]
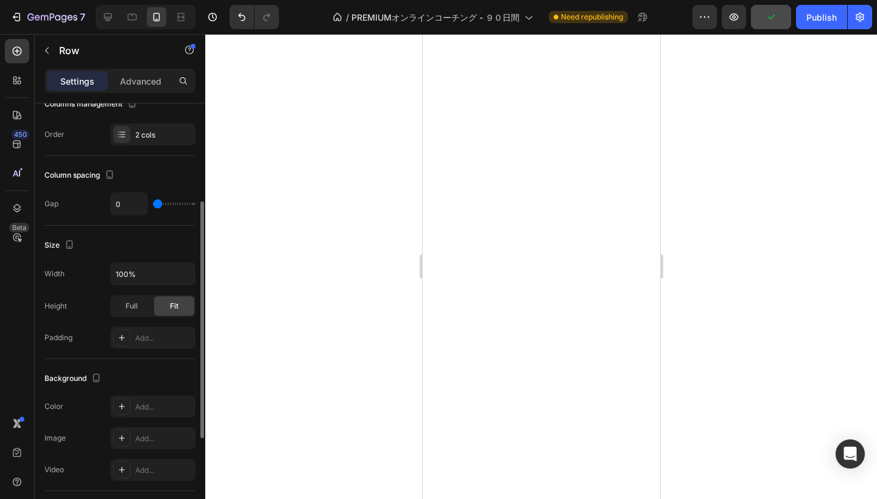
click at [273, 284] on div at bounding box center [541, 266] width 672 height 465
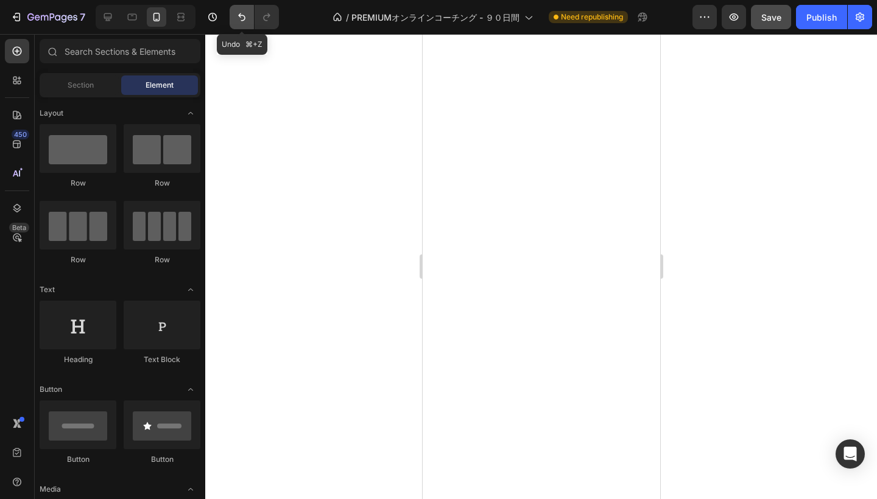
click at [244, 18] on icon "Undo/Redo" at bounding box center [242, 17] width 12 height 12
click at [242, 21] on icon "Undo/Redo" at bounding box center [241, 17] width 7 height 8
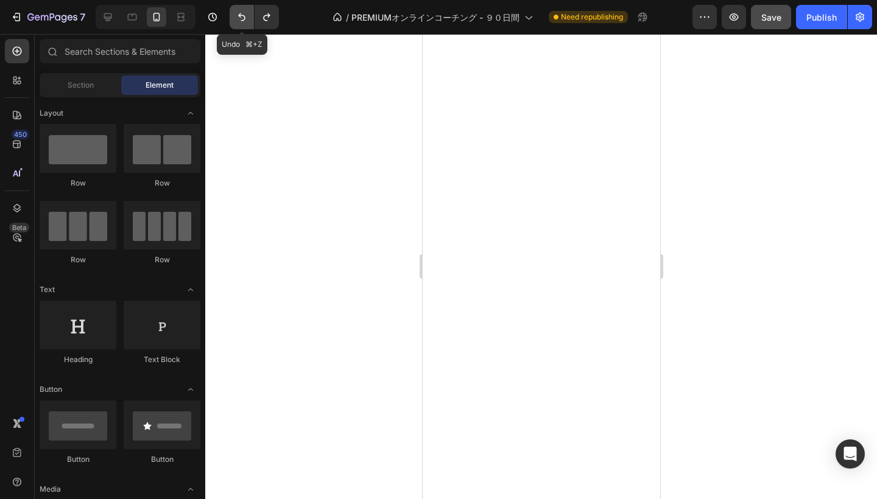
click at [242, 21] on icon "Undo/Redo" at bounding box center [241, 17] width 7 height 8
click at [241, 16] on icon "Undo/Redo" at bounding box center [242, 17] width 12 height 12
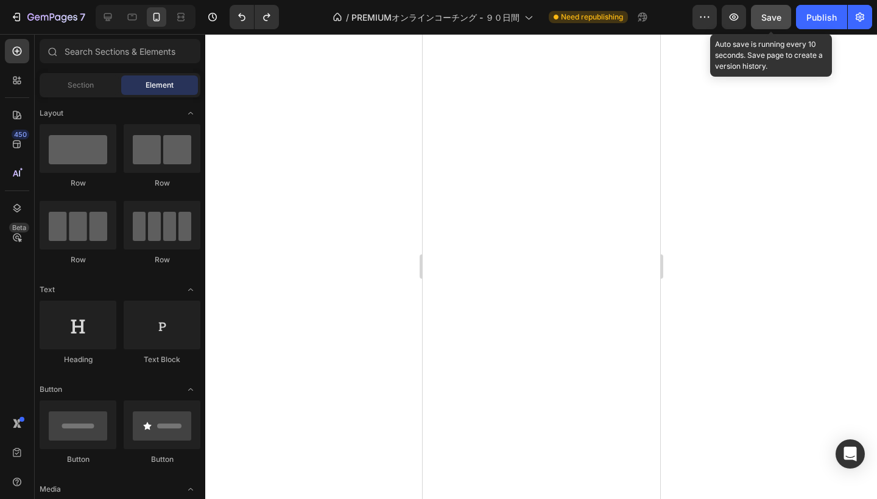
click at [776, 23] on div "Save" at bounding box center [771, 17] width 20 height 13
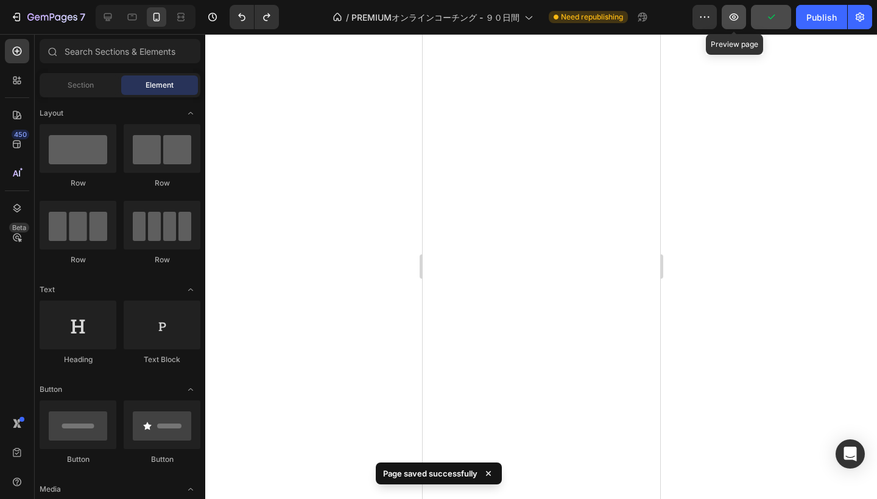
click at [734, 16] on icon "button" at bounding box center [734, 17] width 12 height 12
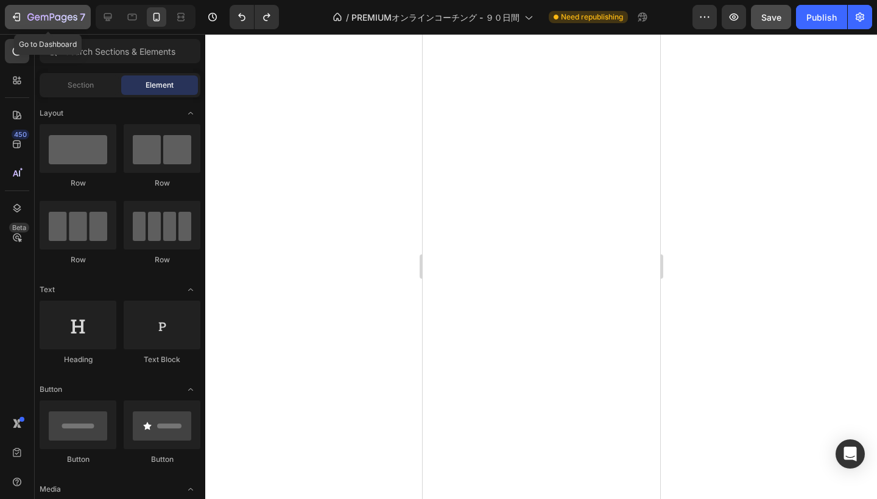
click at [40, 14] on icon "button" at bounding box center [52, 18] width 50 height 10
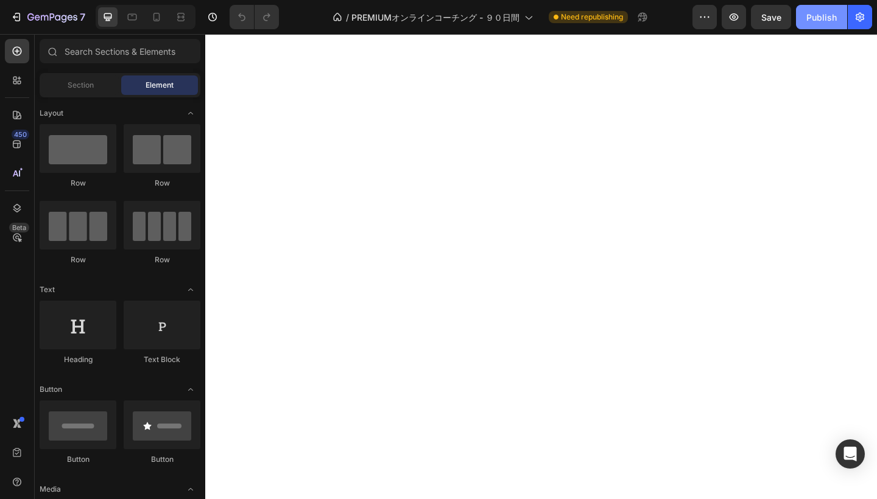
click at [828, 18] on div "Publish" at bounding box center [821, 17] width 30 height 13
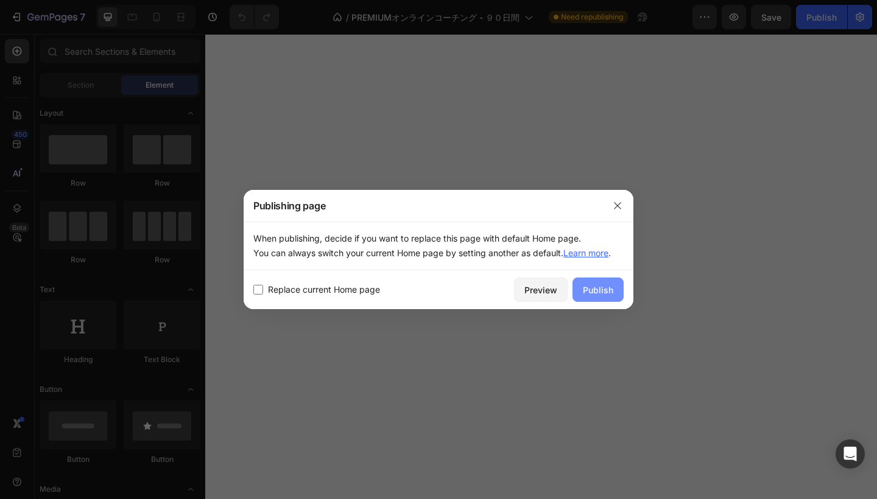
click at [604, 287] on div "Publish" at bounding box center [598, 290] width 30 height 13
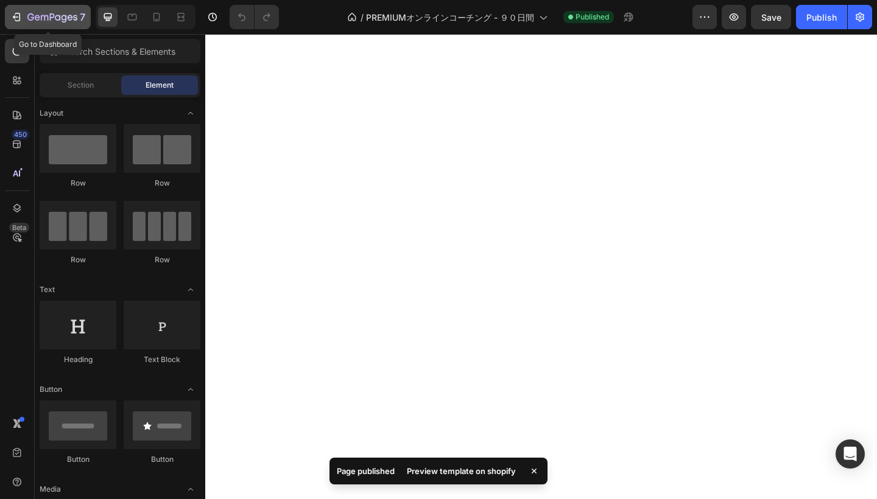
click at [38, 20] on icon "button" at bounding box center [37, 17] width 5 height 5
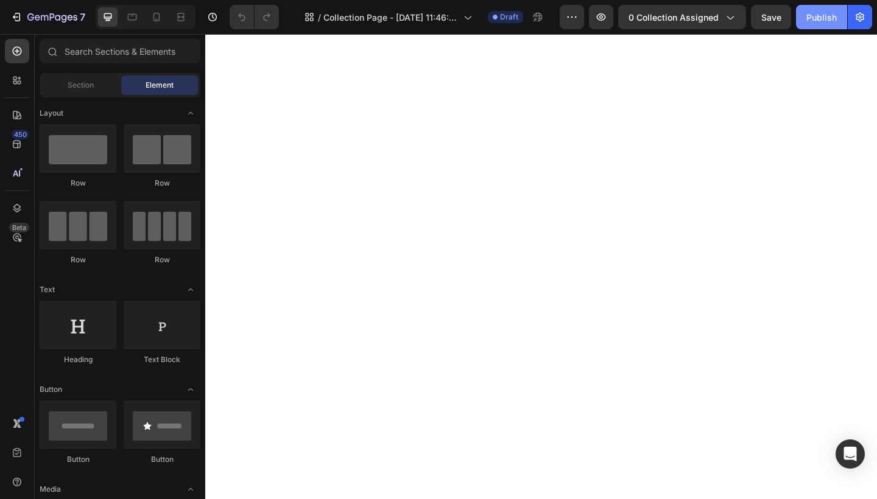
click at [816, 17] on div "Publish" at bounding box center [821, 17] width 30 height 13
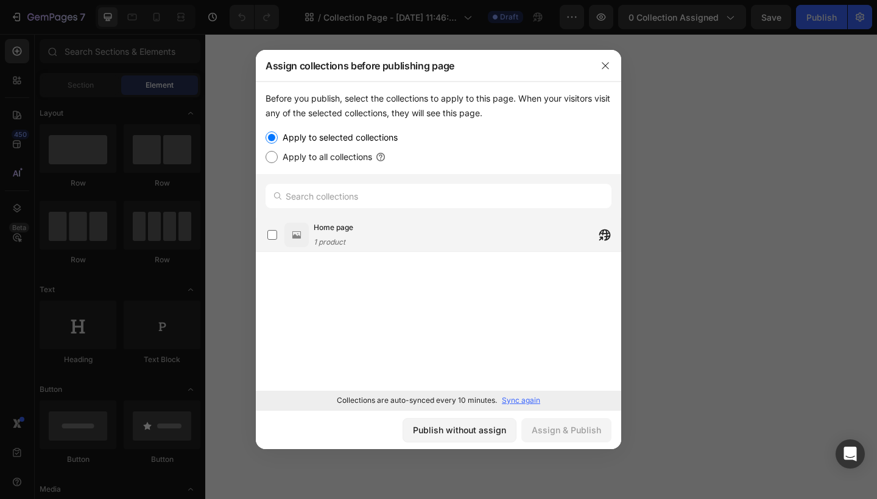
click at [338, 237] on span "1 product" at bounding box center [330, 241] width 32 height 9
click at [608, 72] on button "button" at bounding box center [605, 65] width 19 height 19
